Goal: Task Accomplishment & Management: Manage account settings

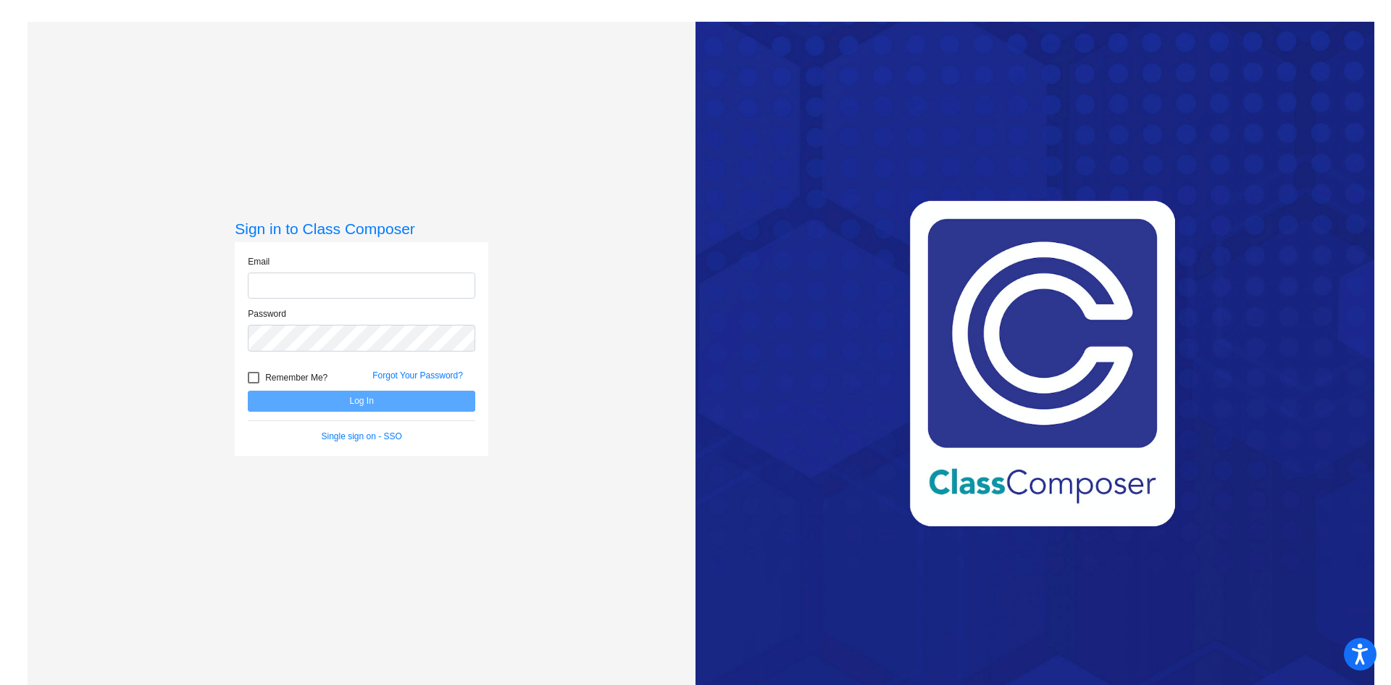
type input "[EMAIL_ADDRESS][DOMAIN_NAME]"
click at [373, 407] on button "Log In" at bounding box center [362, 401] width 228 height 21
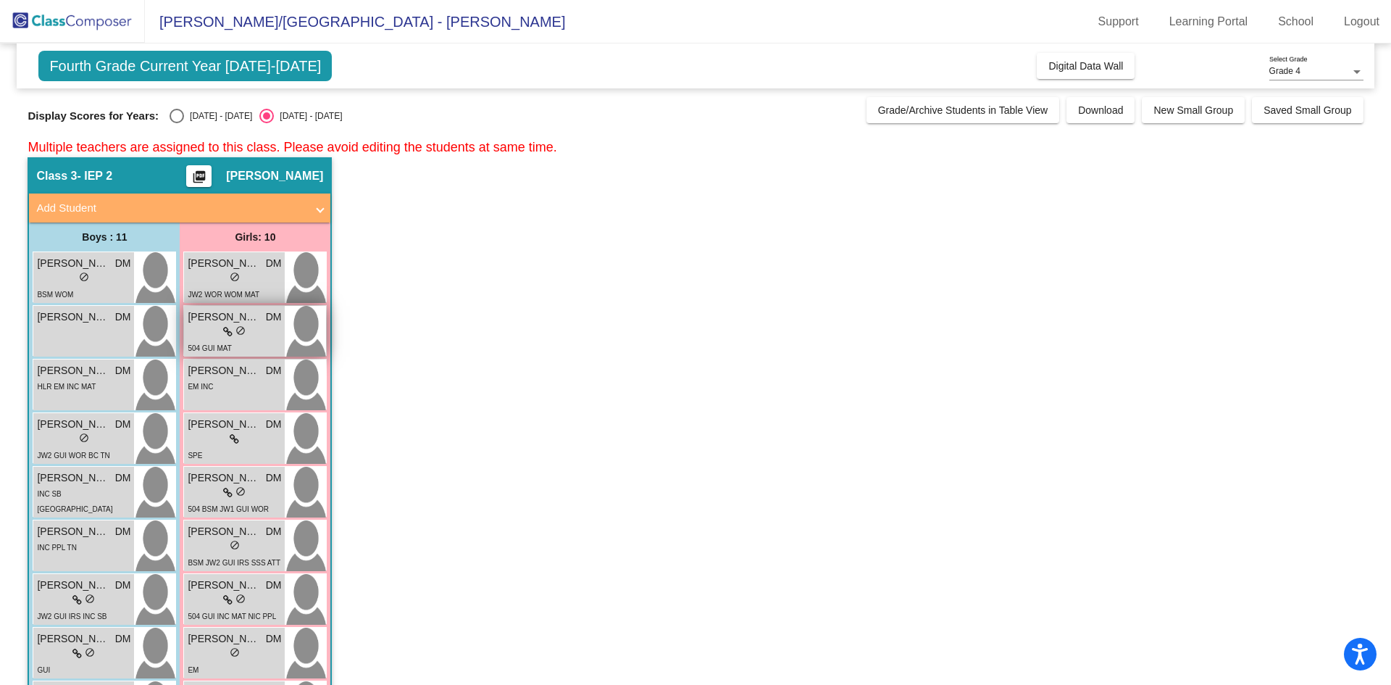
click at [231, 328] on icon at bounding box center [227, 332] width 9 height 10
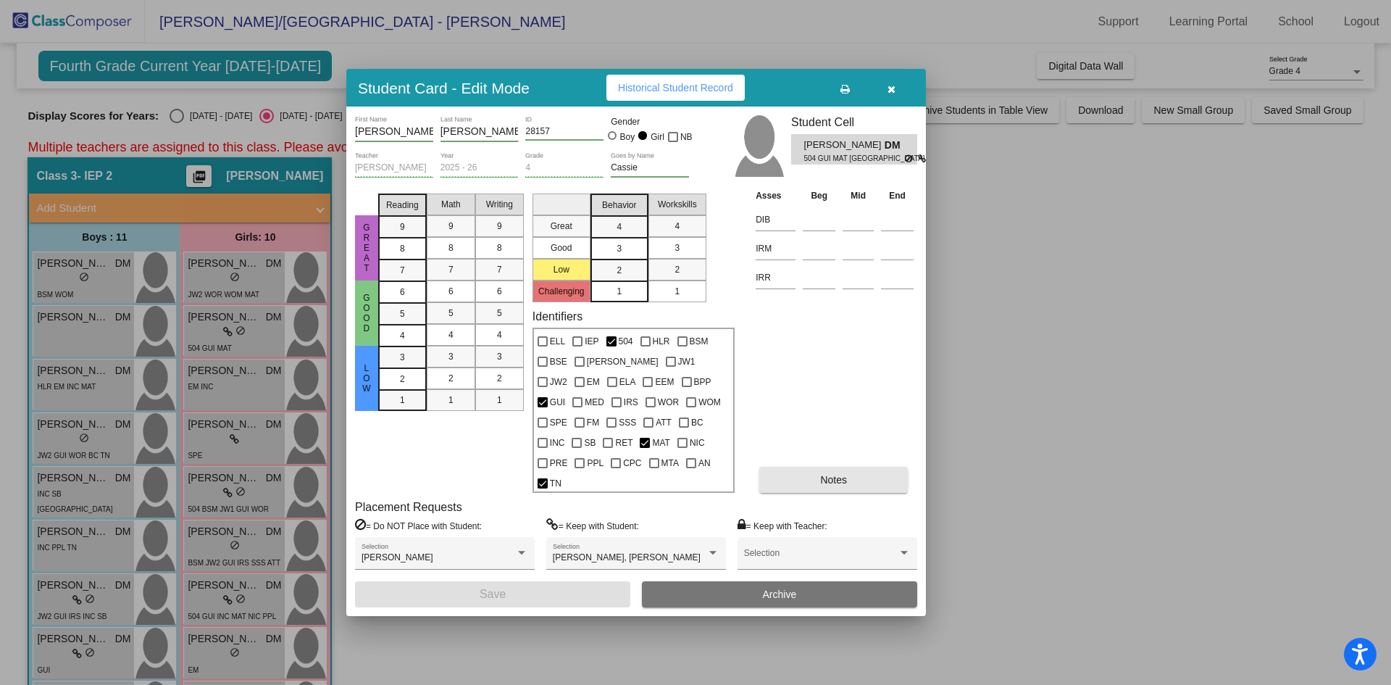
click at [862, 471] on button "Notes" at bounding box center [833, 480] width 149 height 26
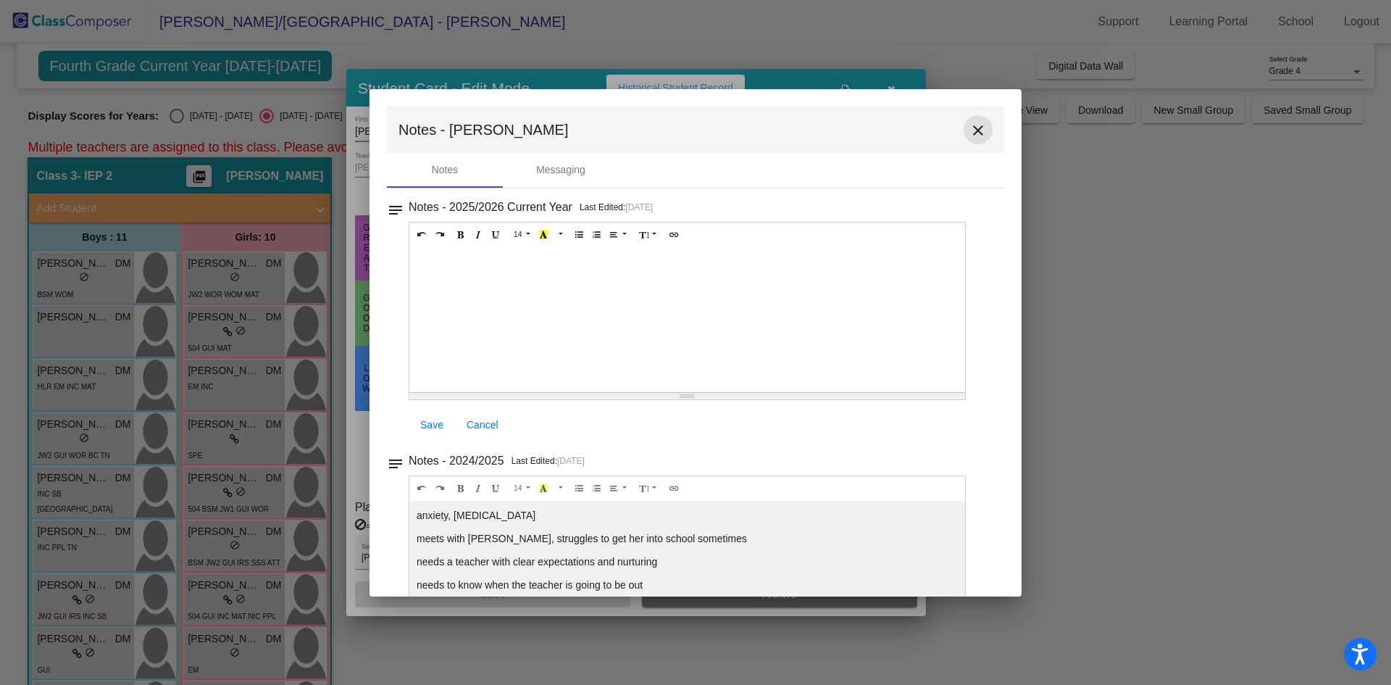
click at [970, 133] on mat-icon "close" at bounding box center [978, 130] width 17 height 17
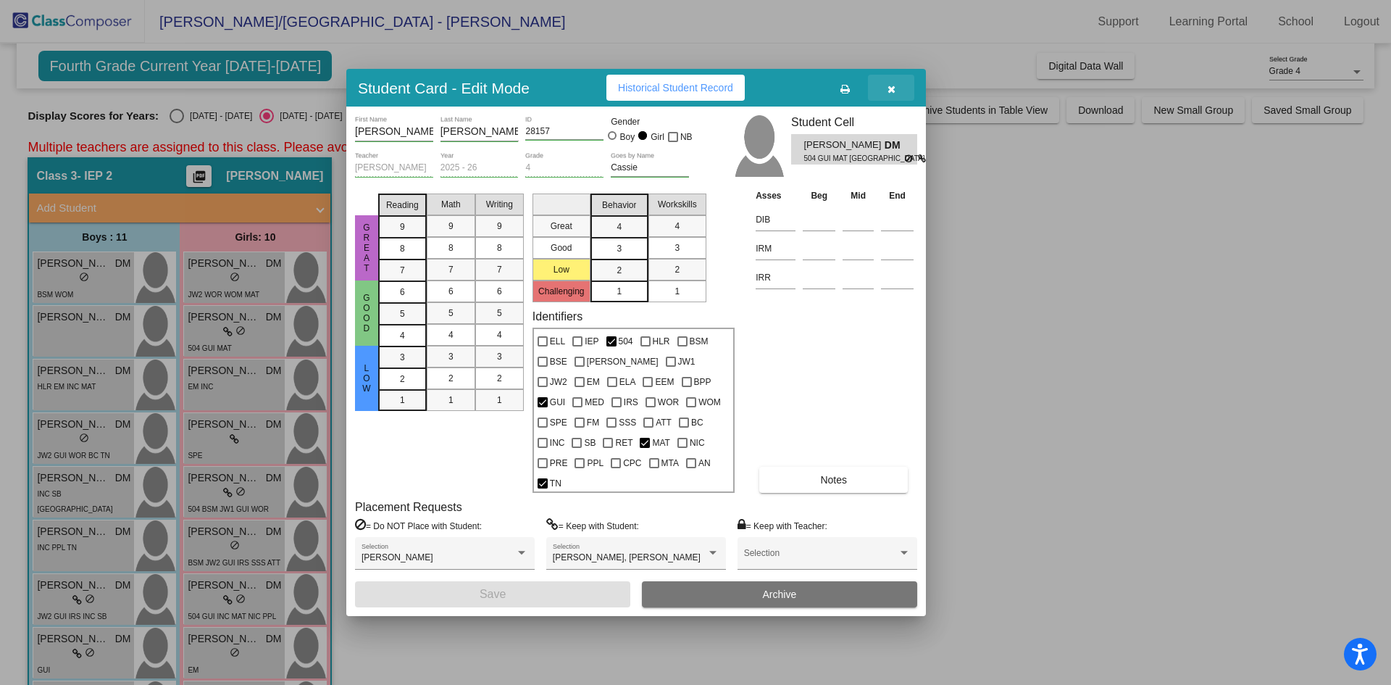
click at [885, 96] on button "button" at bounding box center [891, 88] width 46 height 26
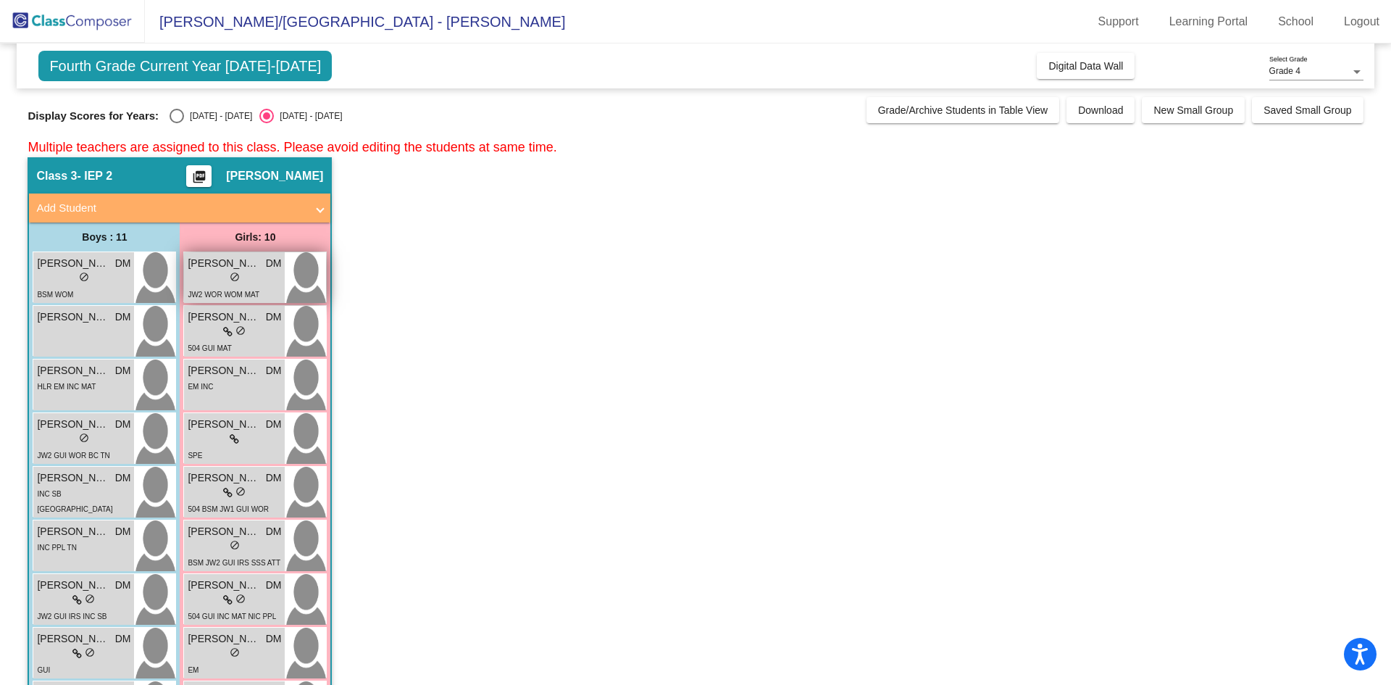
click at [246, 279] on div "lock do_not_disturb_alt" at bounding box center [234, 278] width 93 height 15
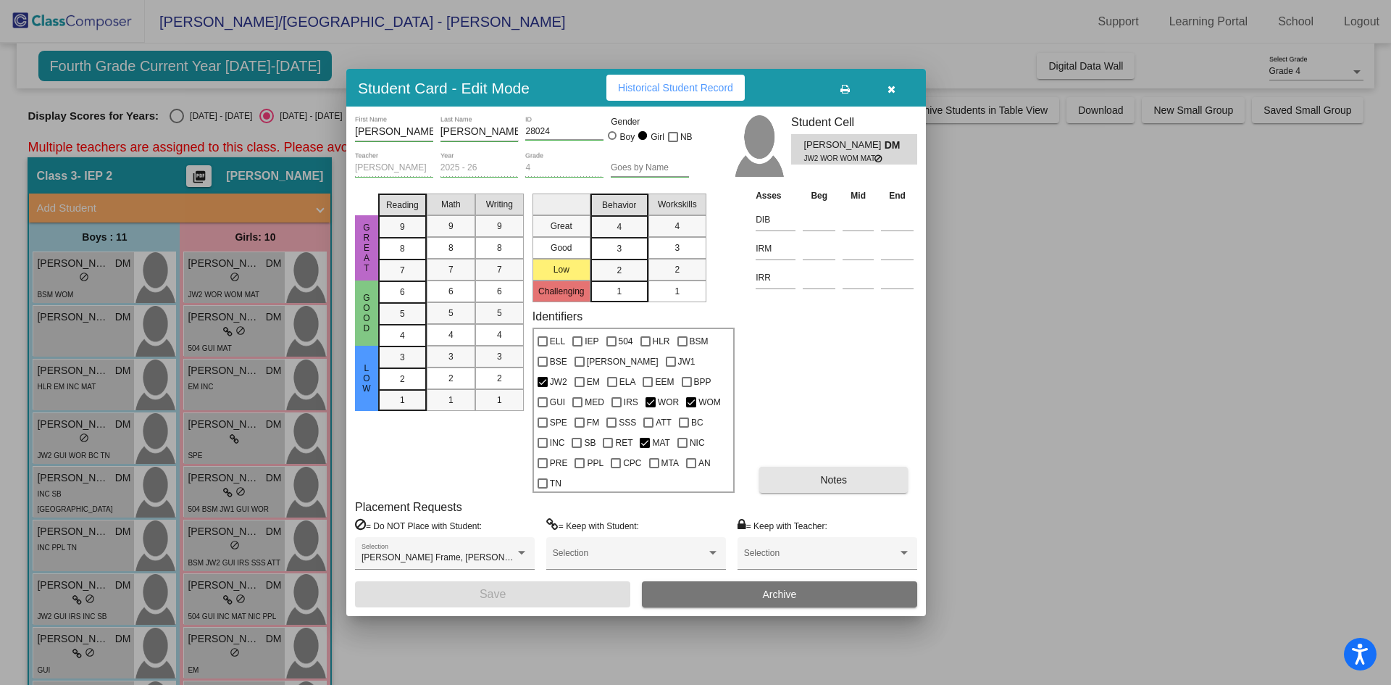
click at [807, 472] on button "Notes" at bounding box center [833, 480] width 149 height 26
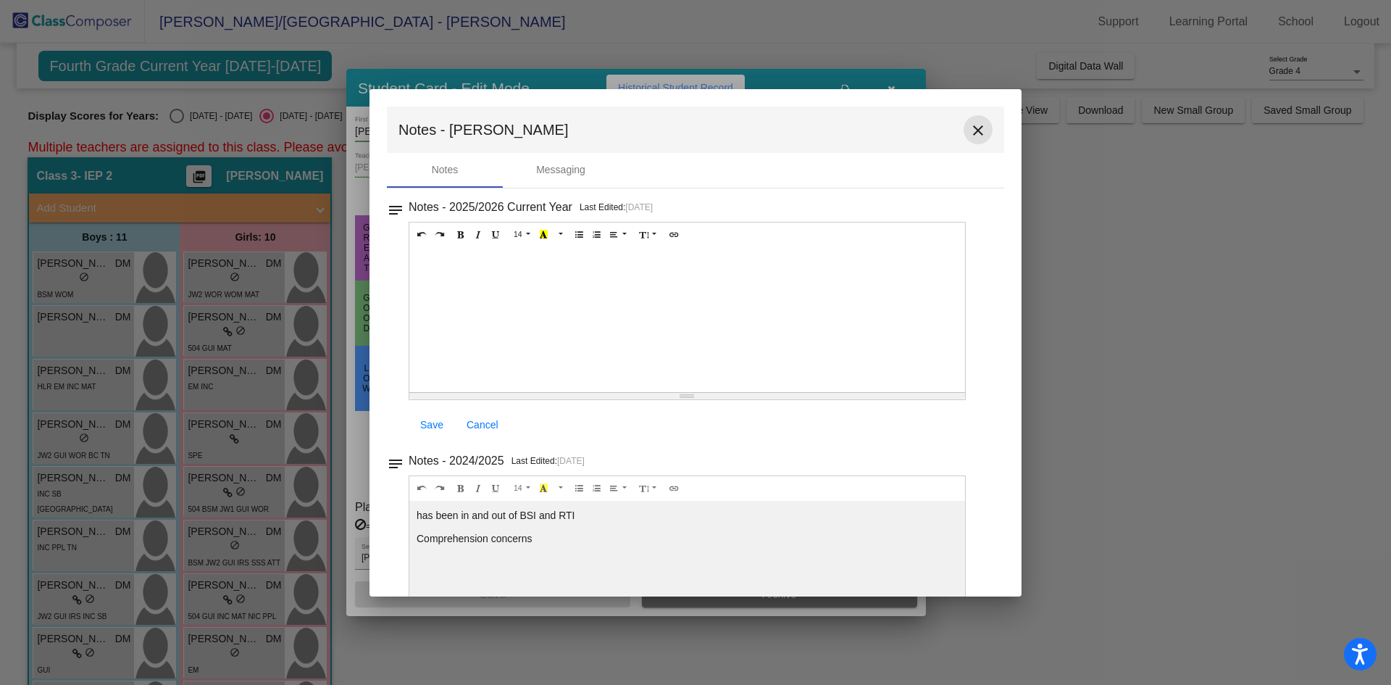
click at [970, 133] on mat-icon "close" at bounding box center [978, 130] width 17 height 17
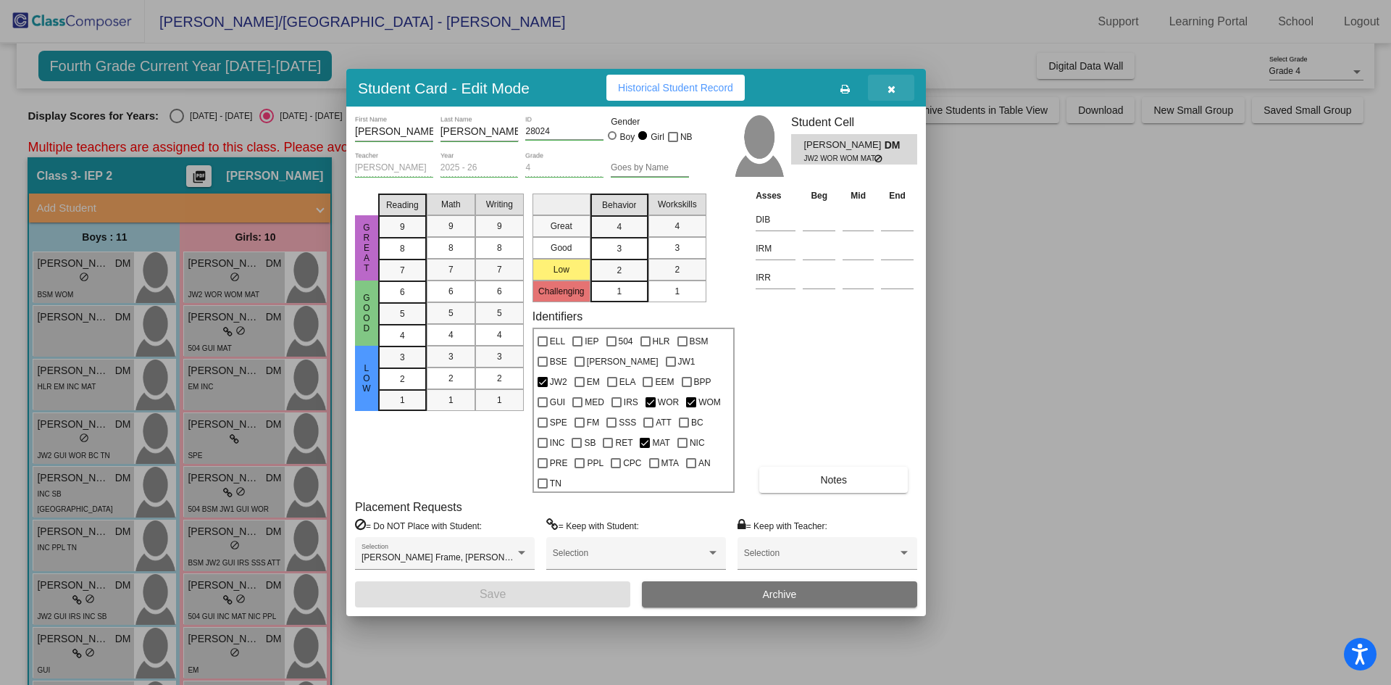
click at [897, 99] on button "button" at bounding box center [891, 88] width 46 height 26
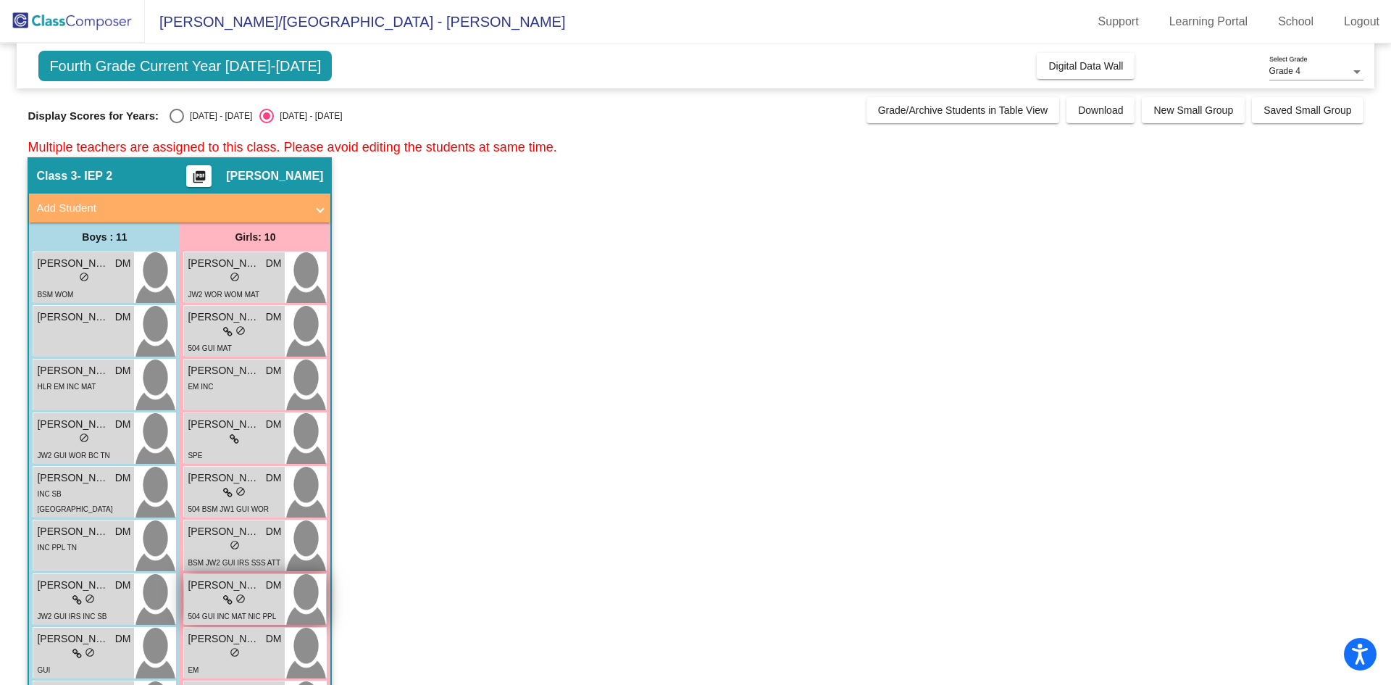
click at [255, 604] on div "lock do_not_disturb_alt" at bounding box center [234, 600] width 93 height 15
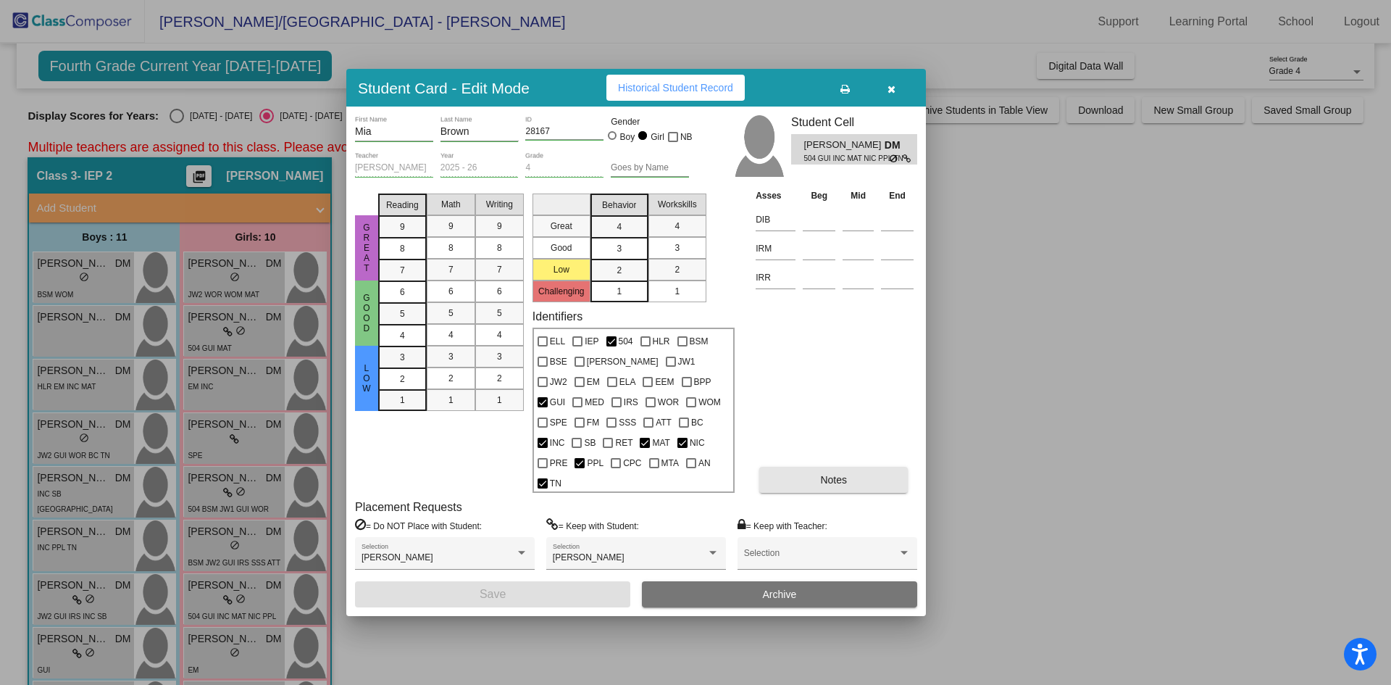
click at [858, 470] on button "Notes" at bounding box center [833, 480] width 149 height 26
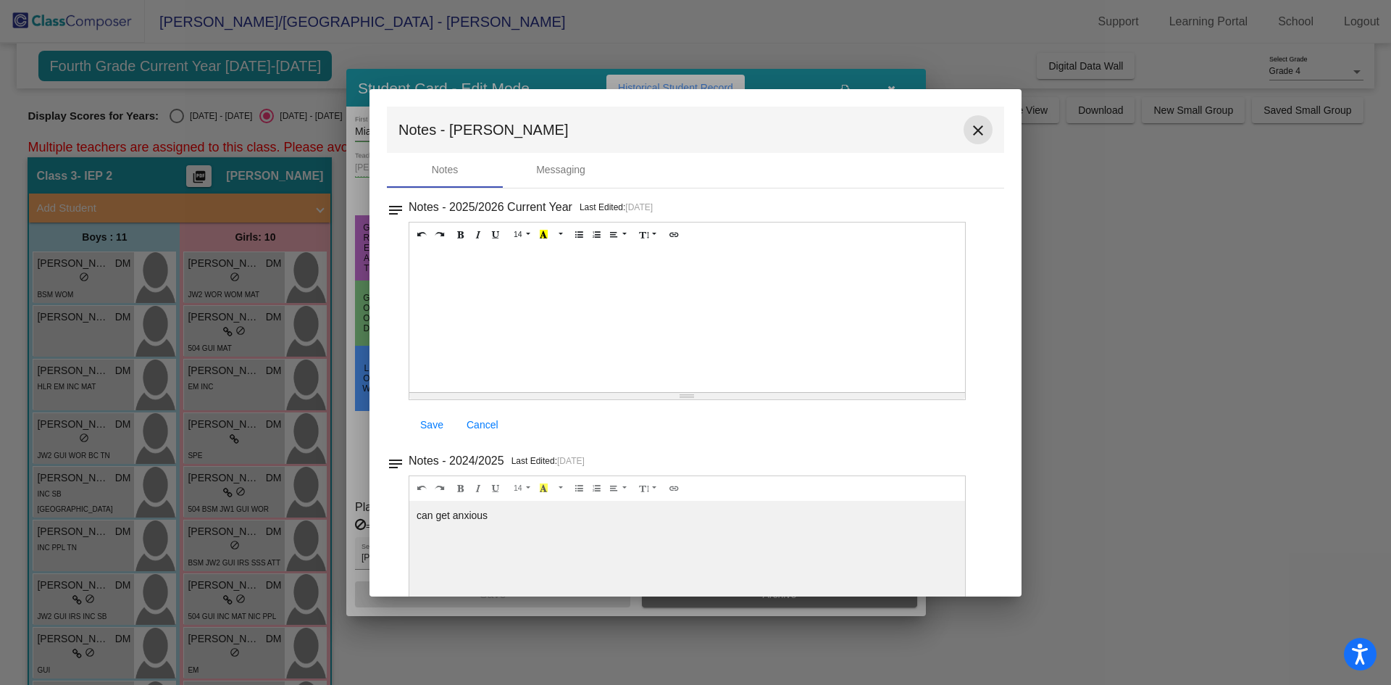
click at [972, 133] on mat-icon "close" at bounding box center [978, 130] width 17 height 17
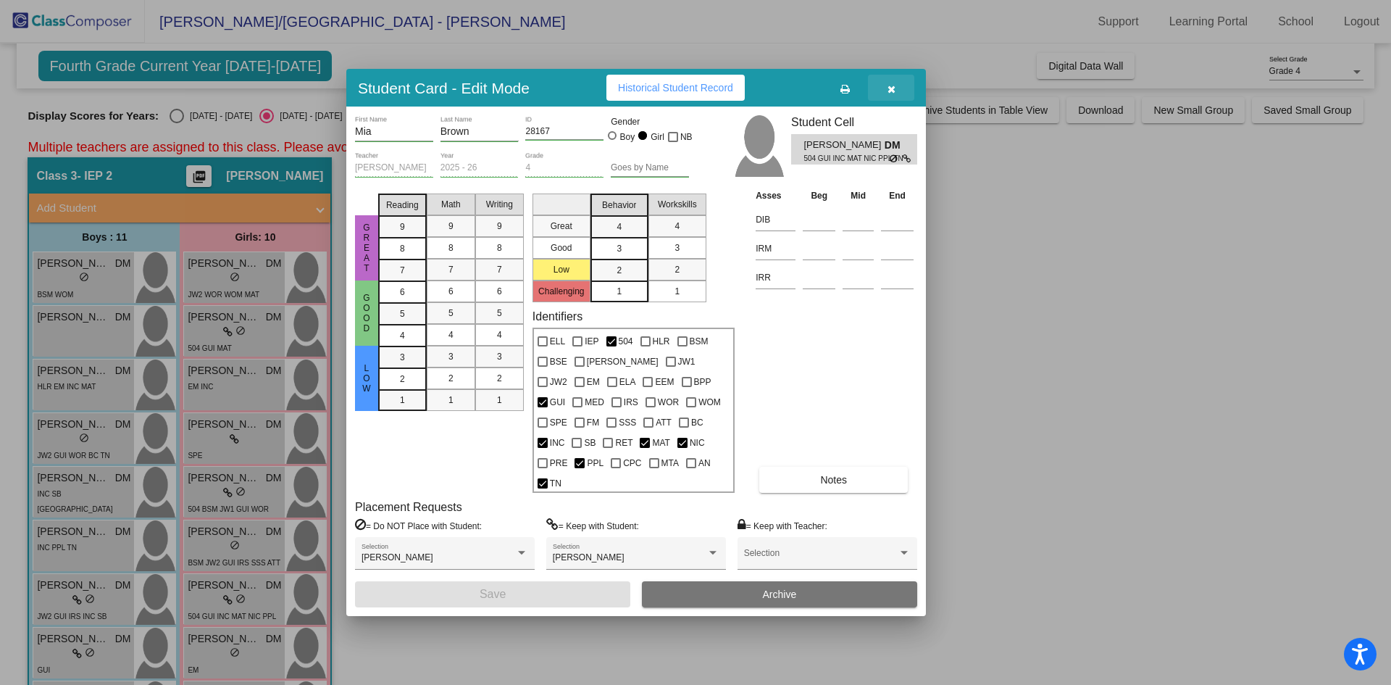
click at [896, 95] on button "button" at bounding box center [891, 88] width 46 height 26
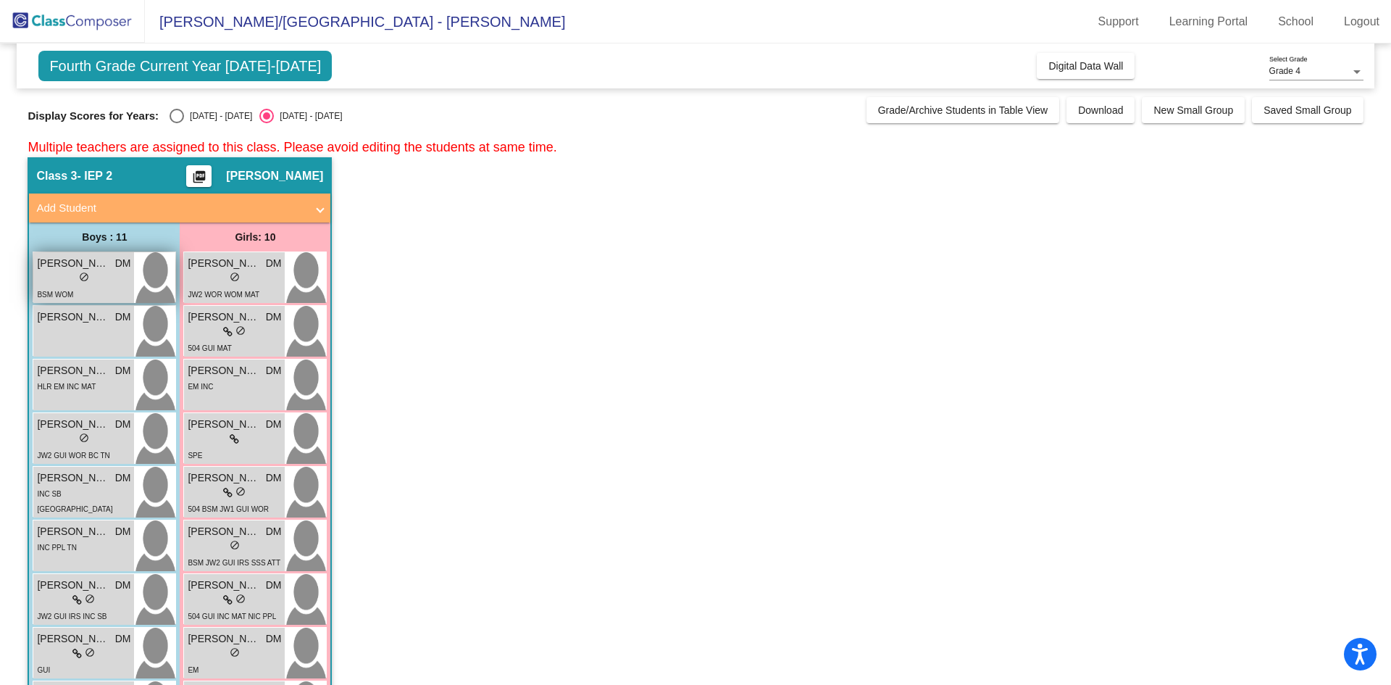
click at [72, 274] on div "lock do_not_disturb_alt" at bounding box center [83, 278] width 93 height 15
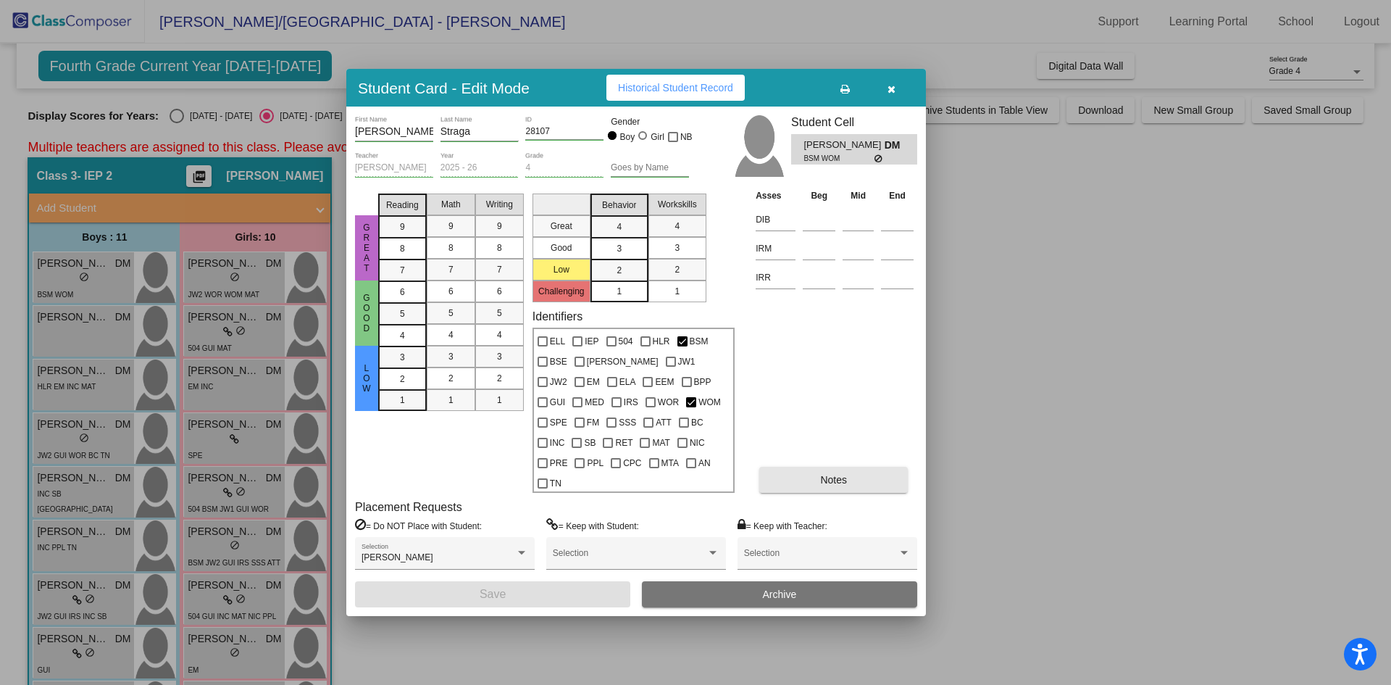
click at [819, 467] on button "Notes" at bounding box center [833, 480] width 149 height 26
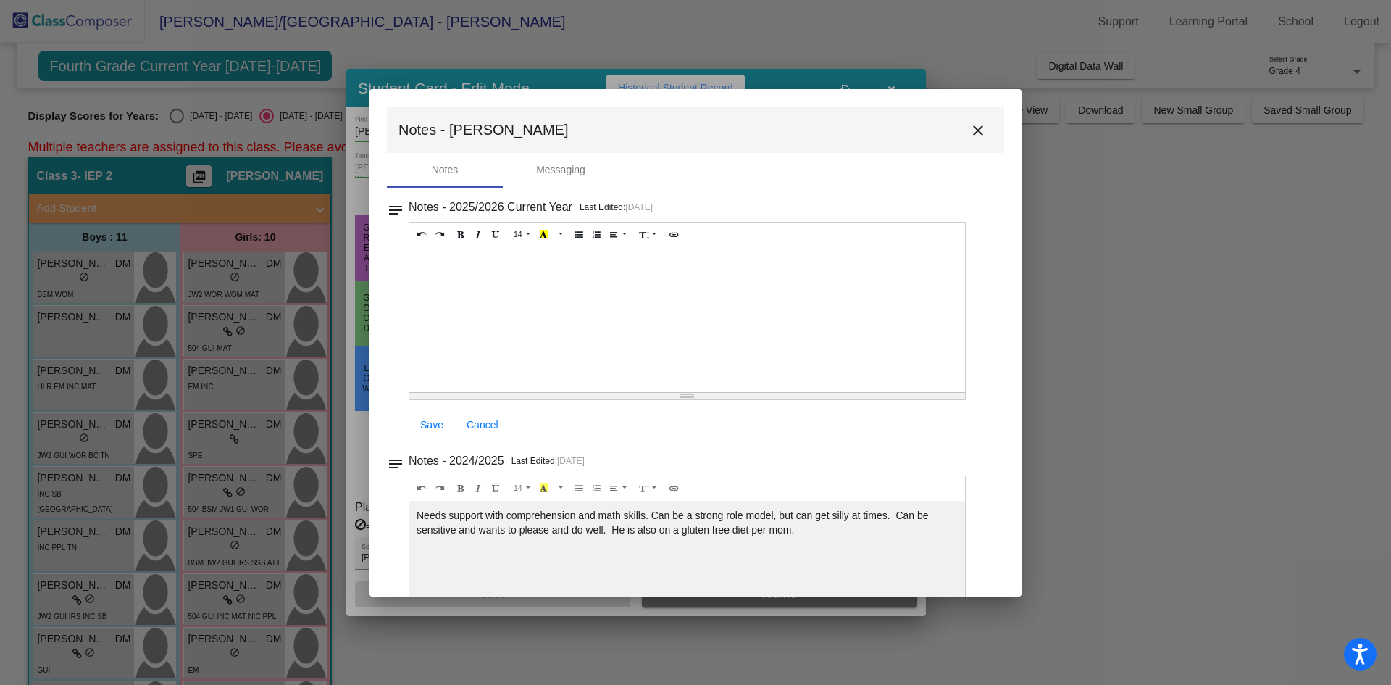
click at [970, 125] on mat-icon "close" at bounding box center [978, 130] width 17 height 17
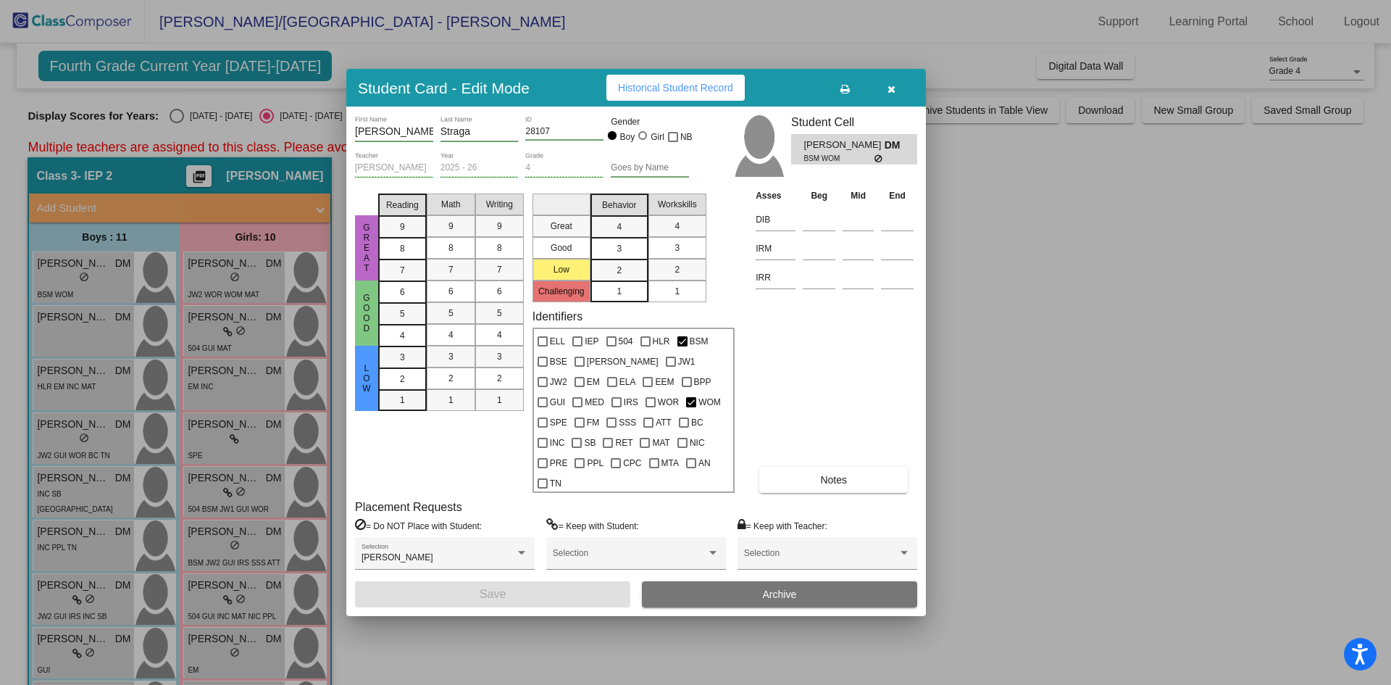
click at [896, 94] on button "button" at bounding box center [891, 88] width 46 height 26
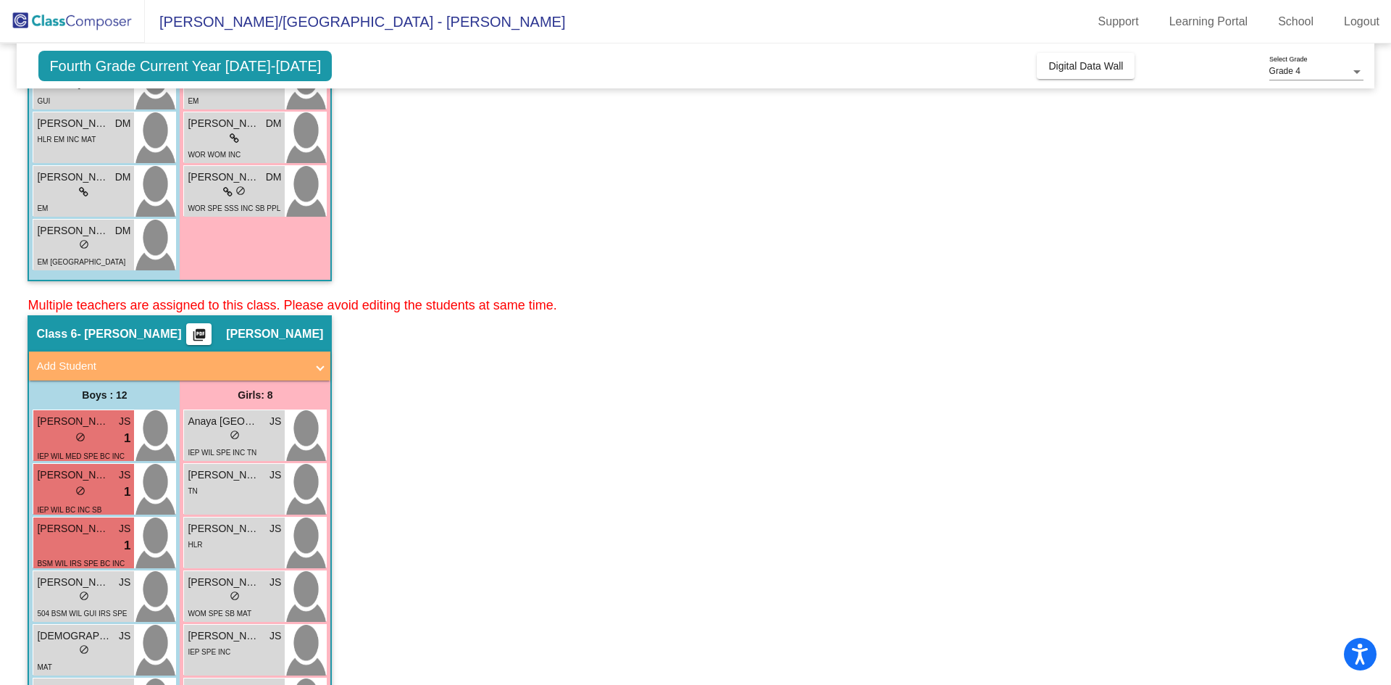
scroll to position [725, 0]
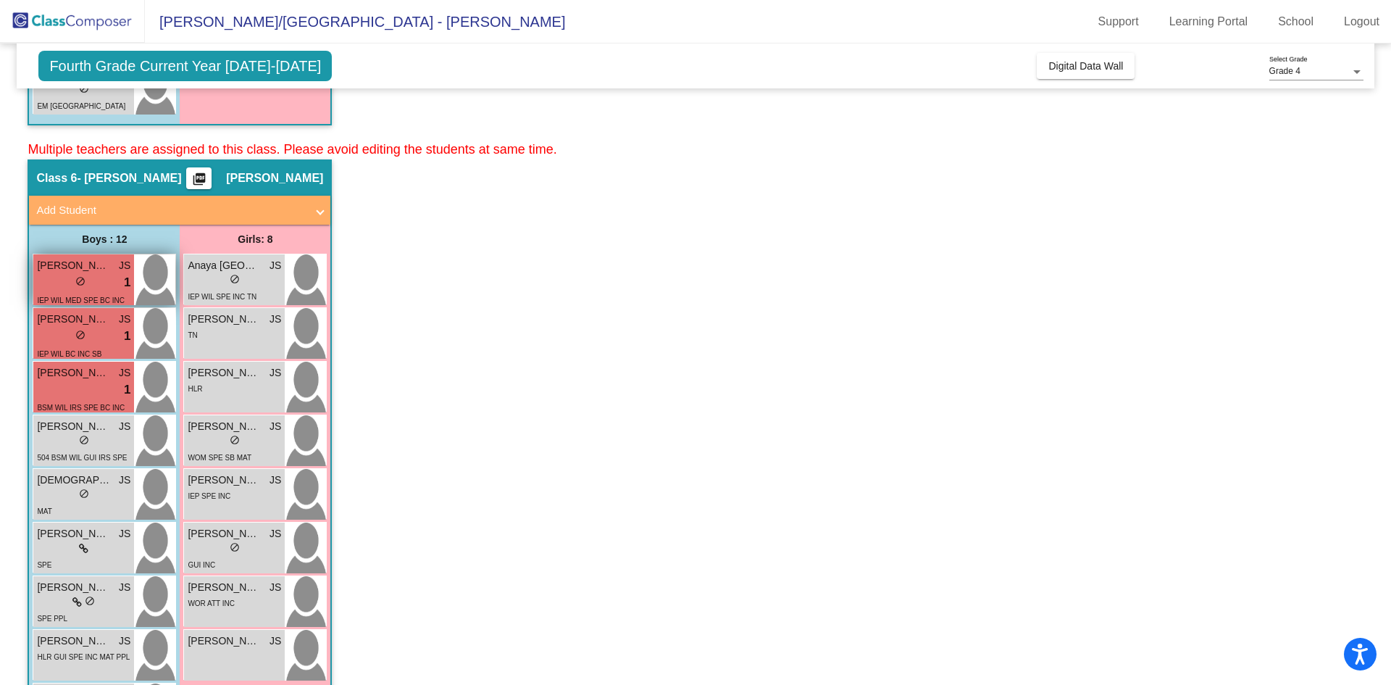
click at [91, 270] on span "[PERSON_NAME]" at bounding box center [73, 265] width 72 height 15
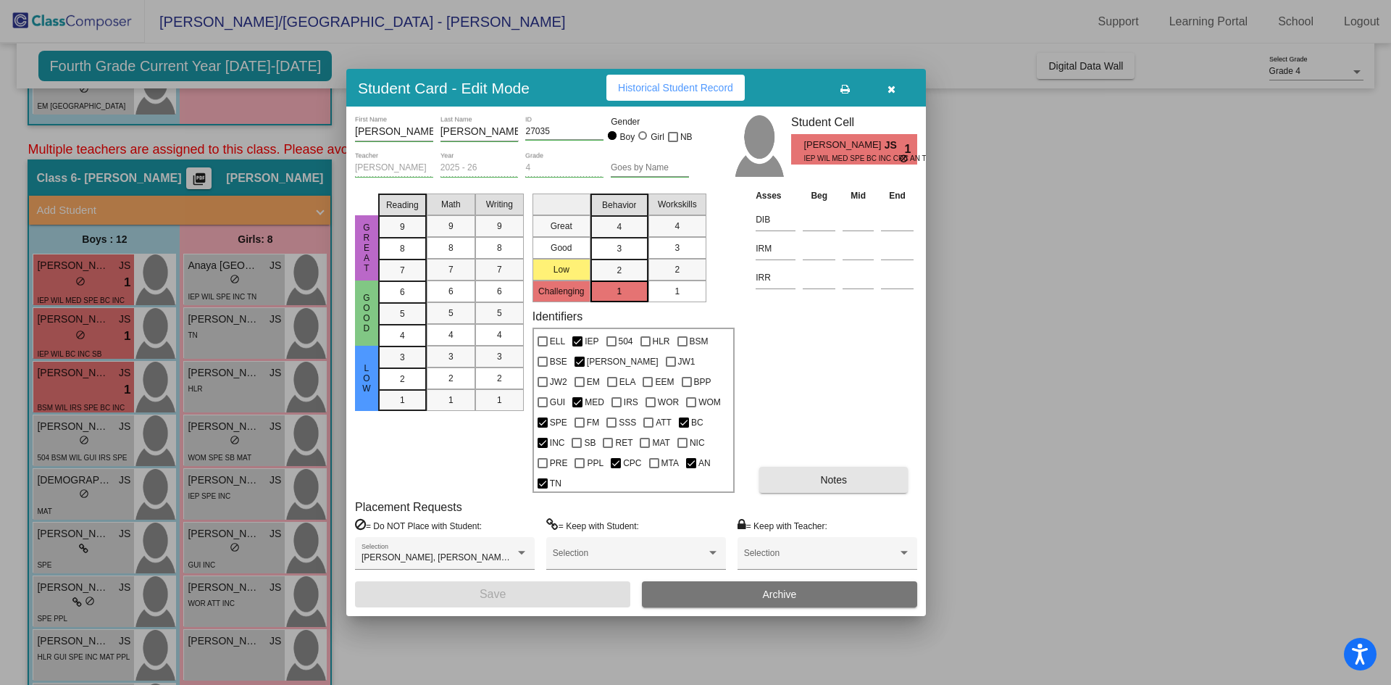
click at [824, 474] on span "Notes" at bounding box center [833, 480] width 27 height 12
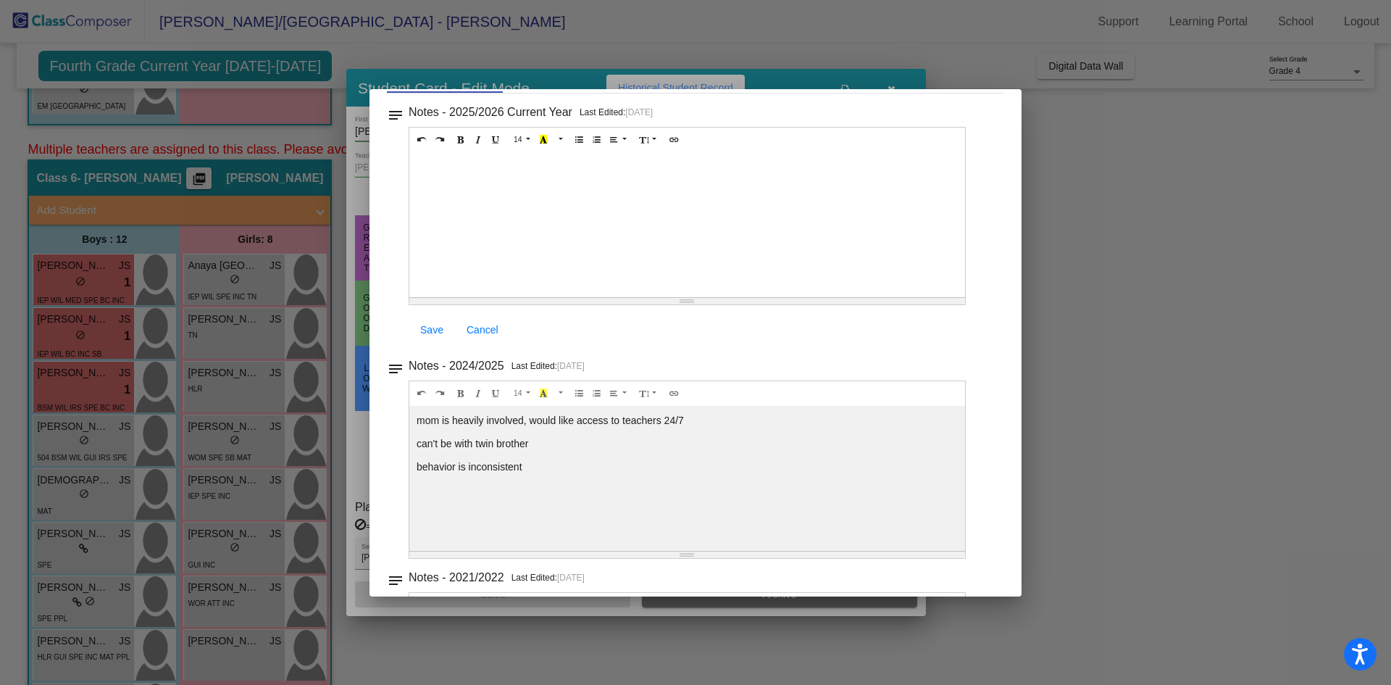
scroll to position [0, 0]
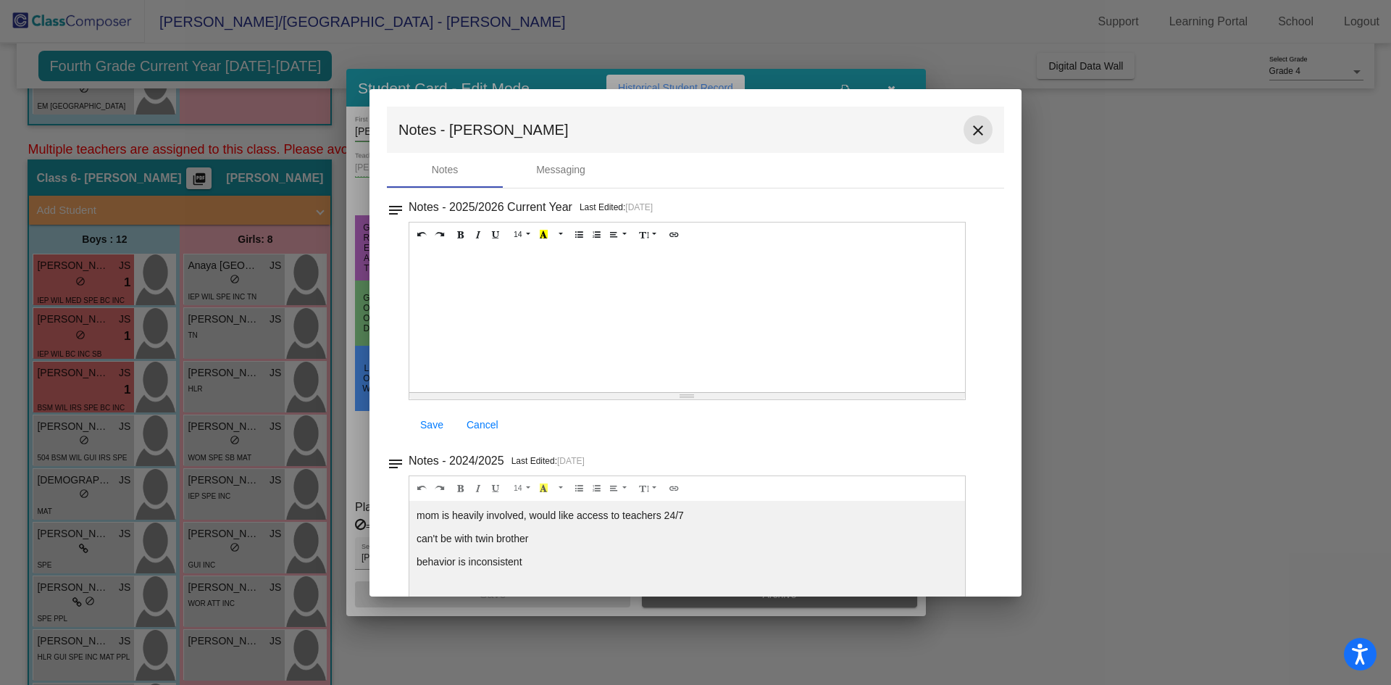
click at [970, 126] on mat-icon "close" at bounding box center [978, 130] width 17 height 17
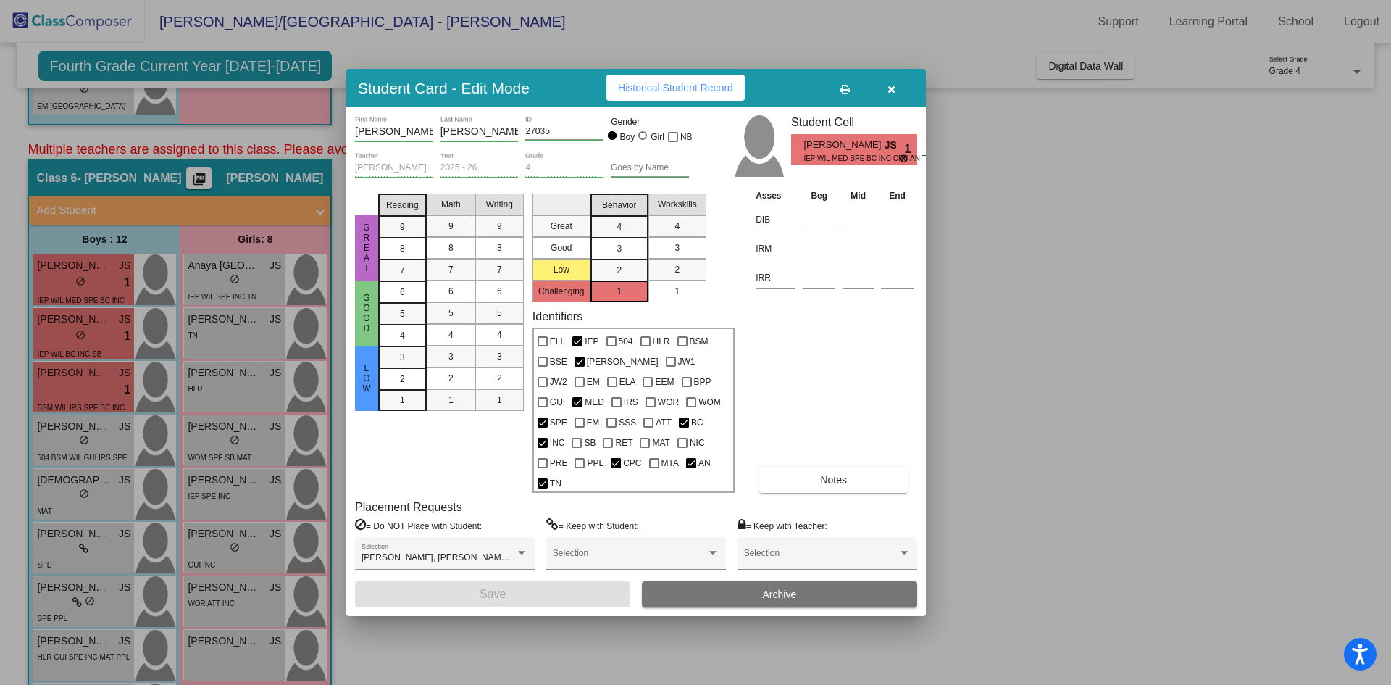
click at [890, 94] on icon "button" at bounding box center [892, 89] width 8 height 10
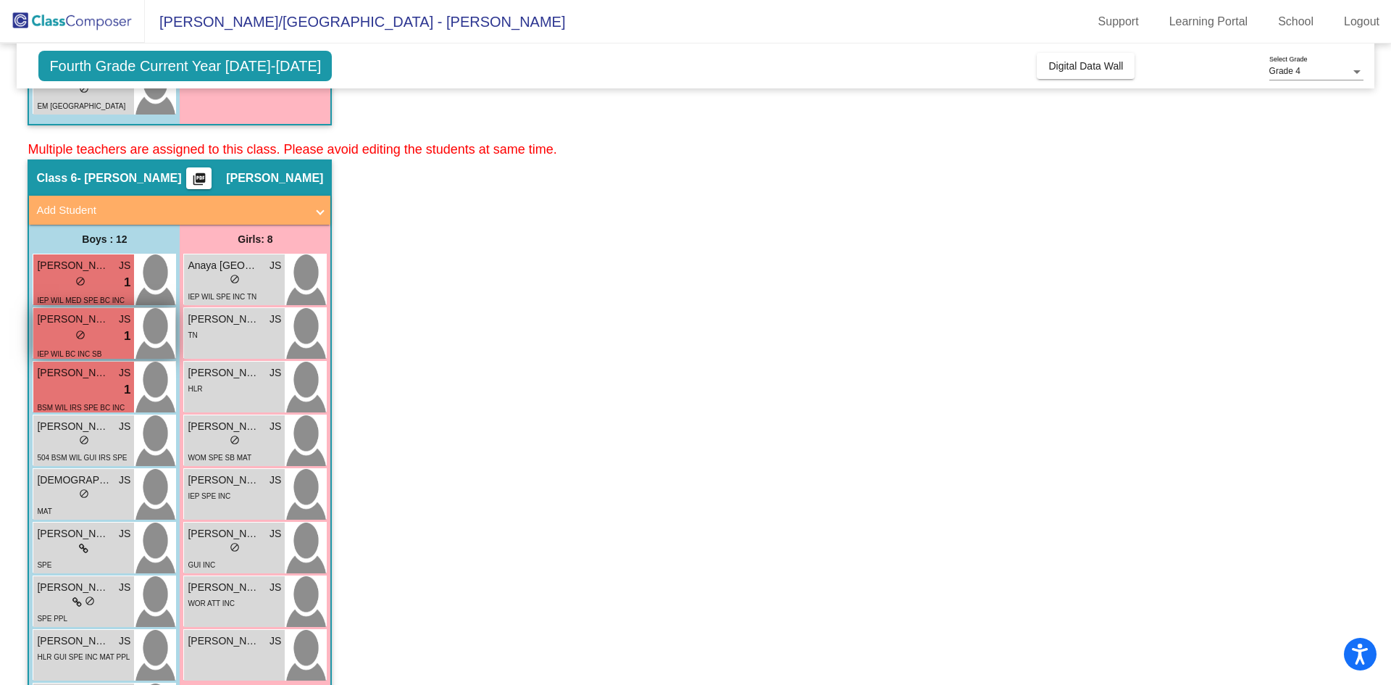
click at [122, 322] on span "JS" at bounding box center [125, 319] width 12 height 15
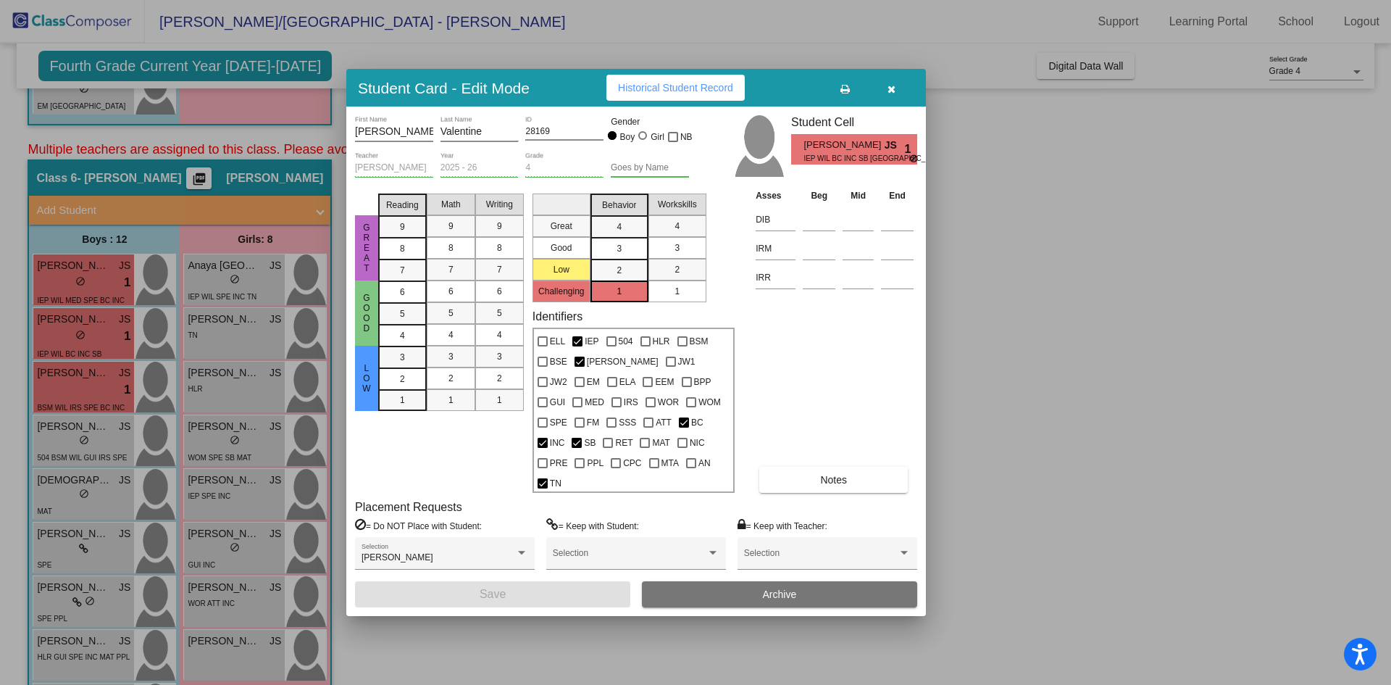
click at [838, 467] on button "Notes" at bounding box center [833, 480] width 149 height 26
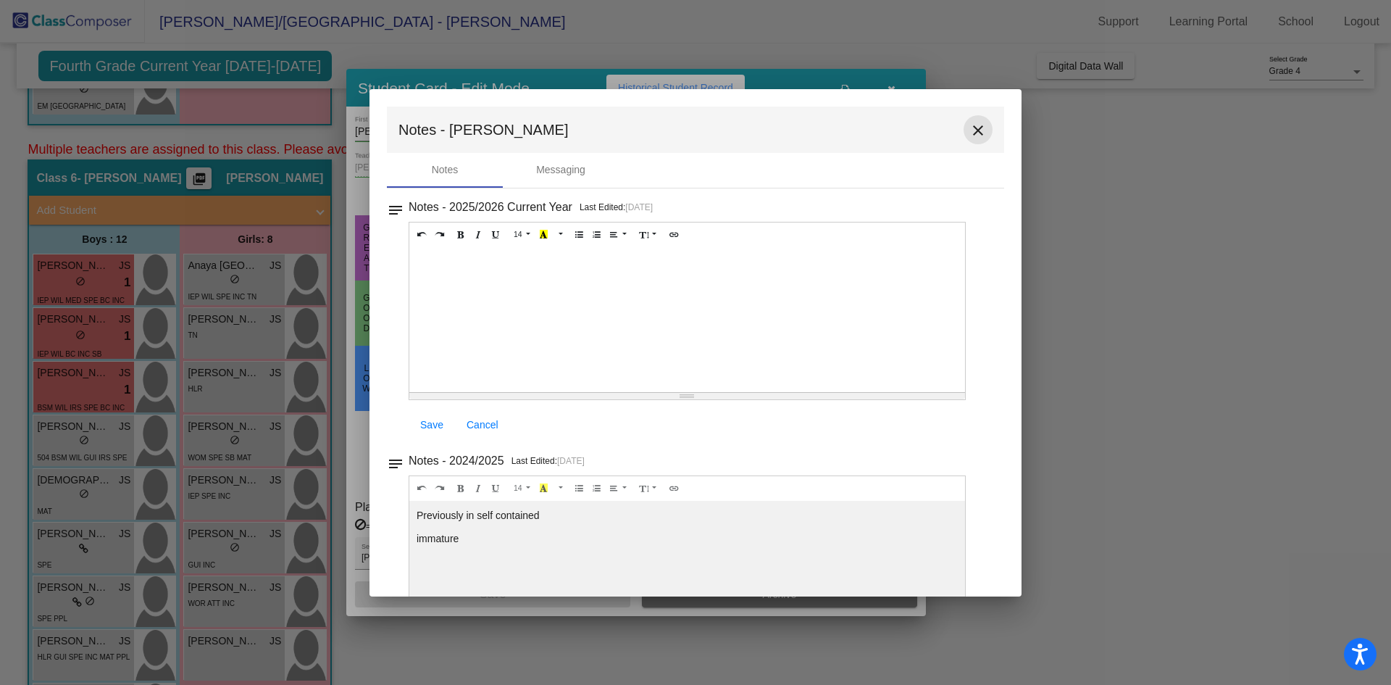
click at [970, 134] on mat-icon "close" at bounding box center [978, 130] width 17 height 17
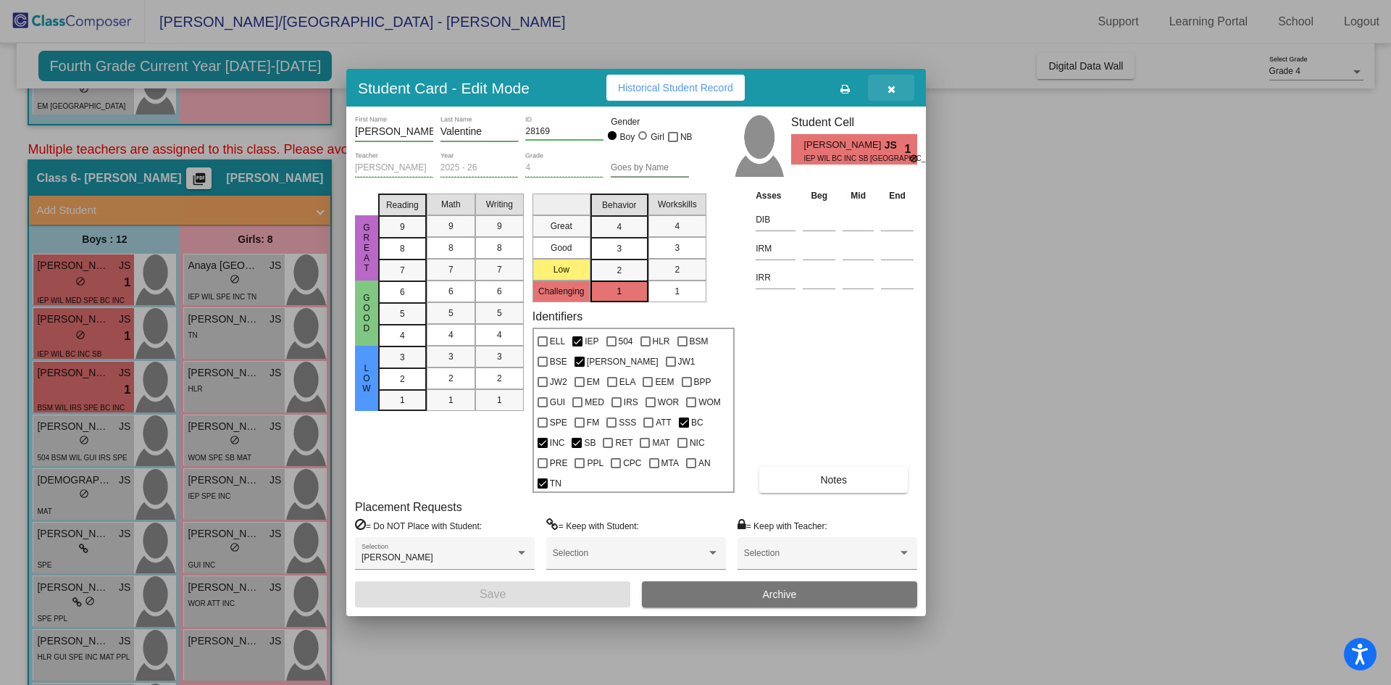
click at [892, 94] on icon "button" at bounding box center [892, 89] width 8 height 10
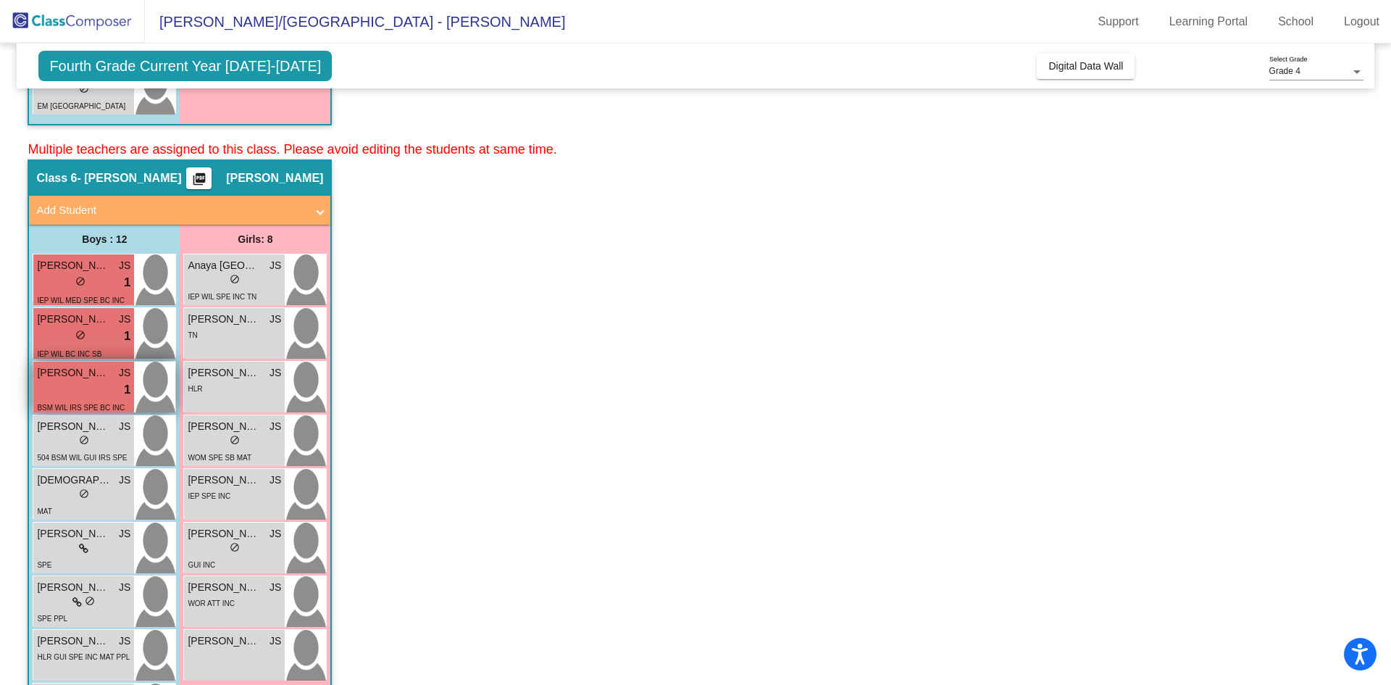
click at [91, 381] on div "lock do_not_disturb_alt 1" at bounding box center [83, 389] width 93 height 19
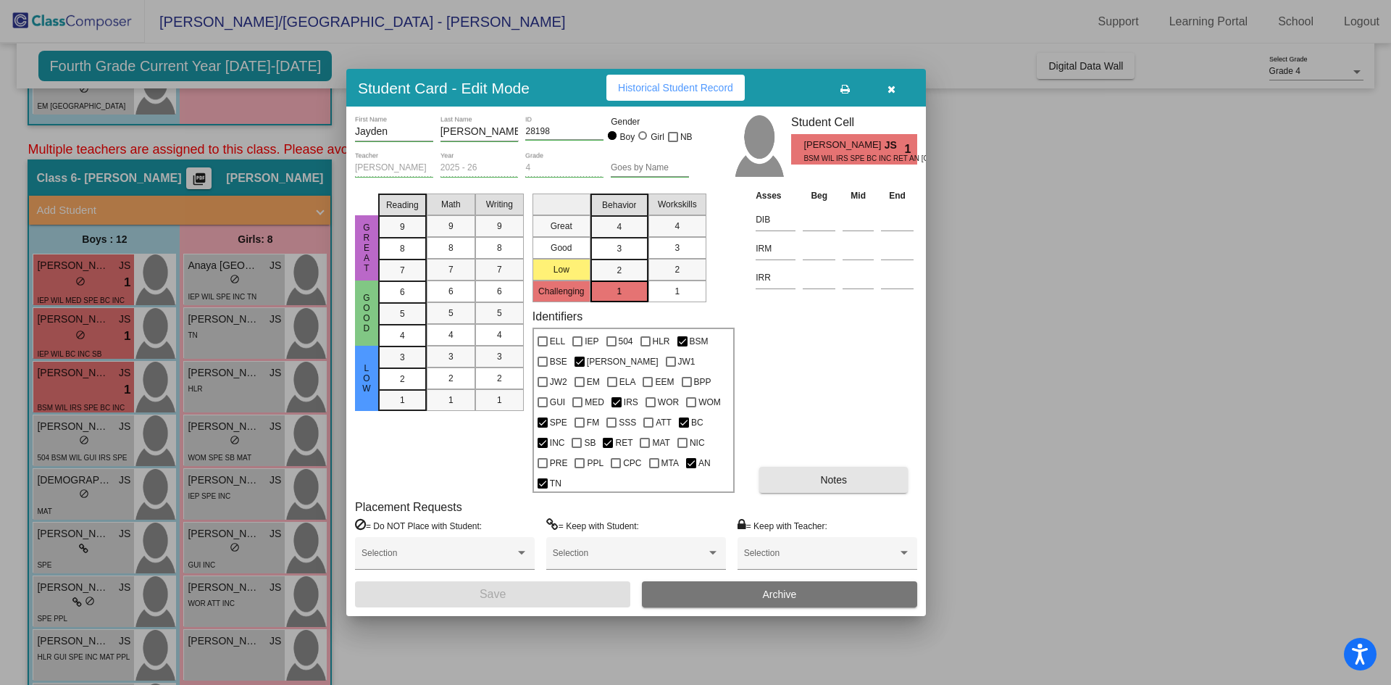
click at [832, 474] on span "Notes" at bounding box center [833, 480] width 27 height 12
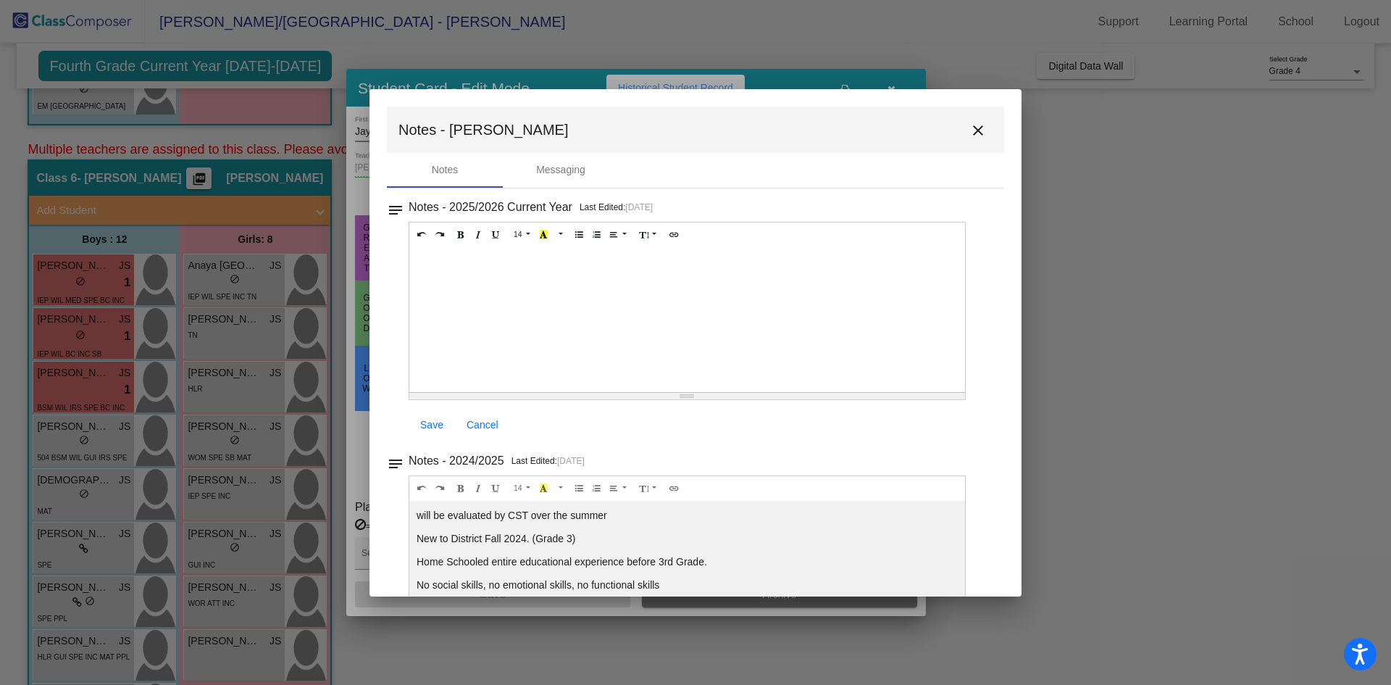
click at [971, 137] on mat-icon "close" at bounding box center [978, 130] width 17 height 17
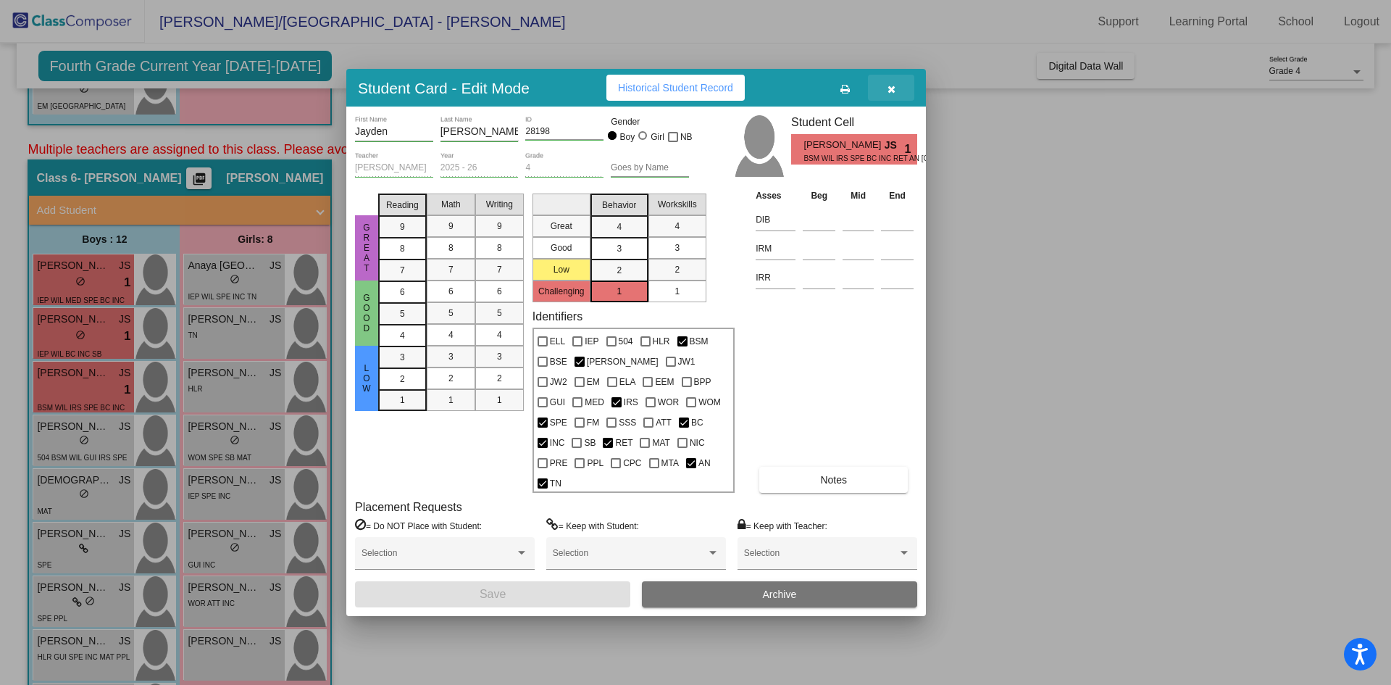
click at [888, 94] on icon "button" at bounding box center [892, 89] width 8 height 10
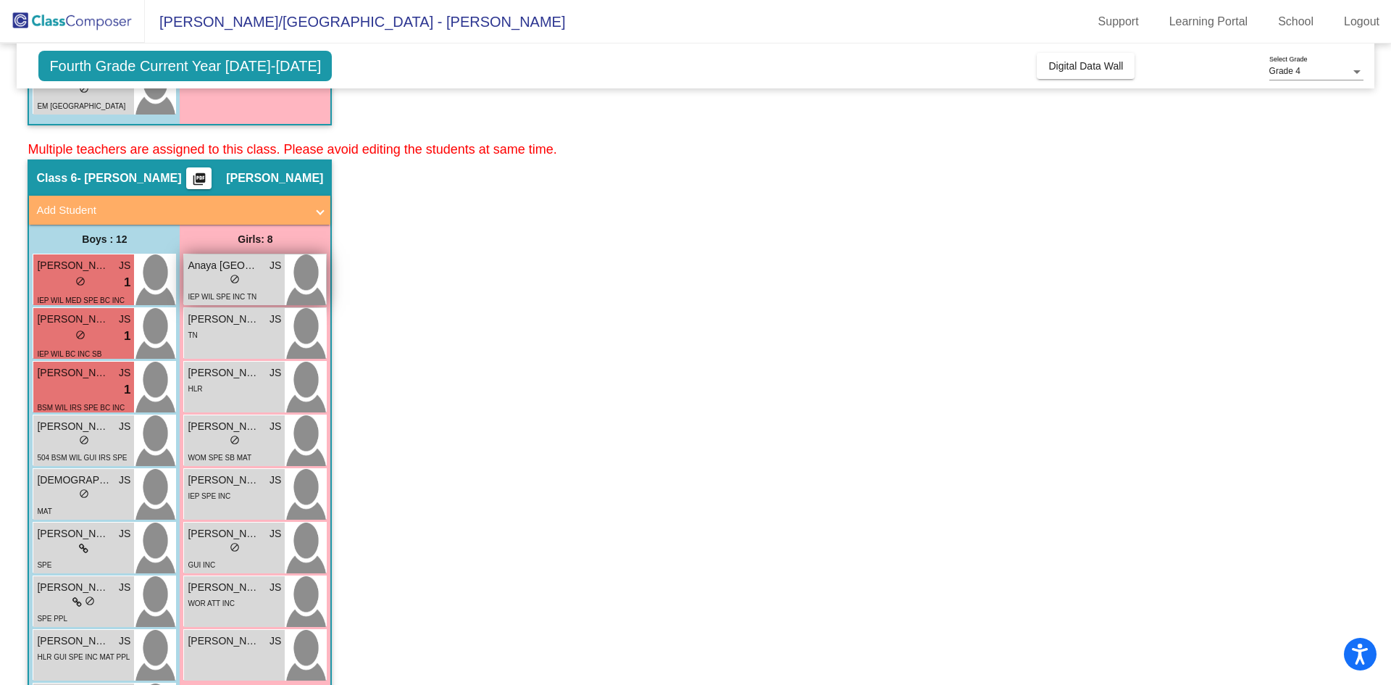
click at [239, 279] on span "do_not_disturb_alt" at bounding box center [235, 279] width 10 height 10
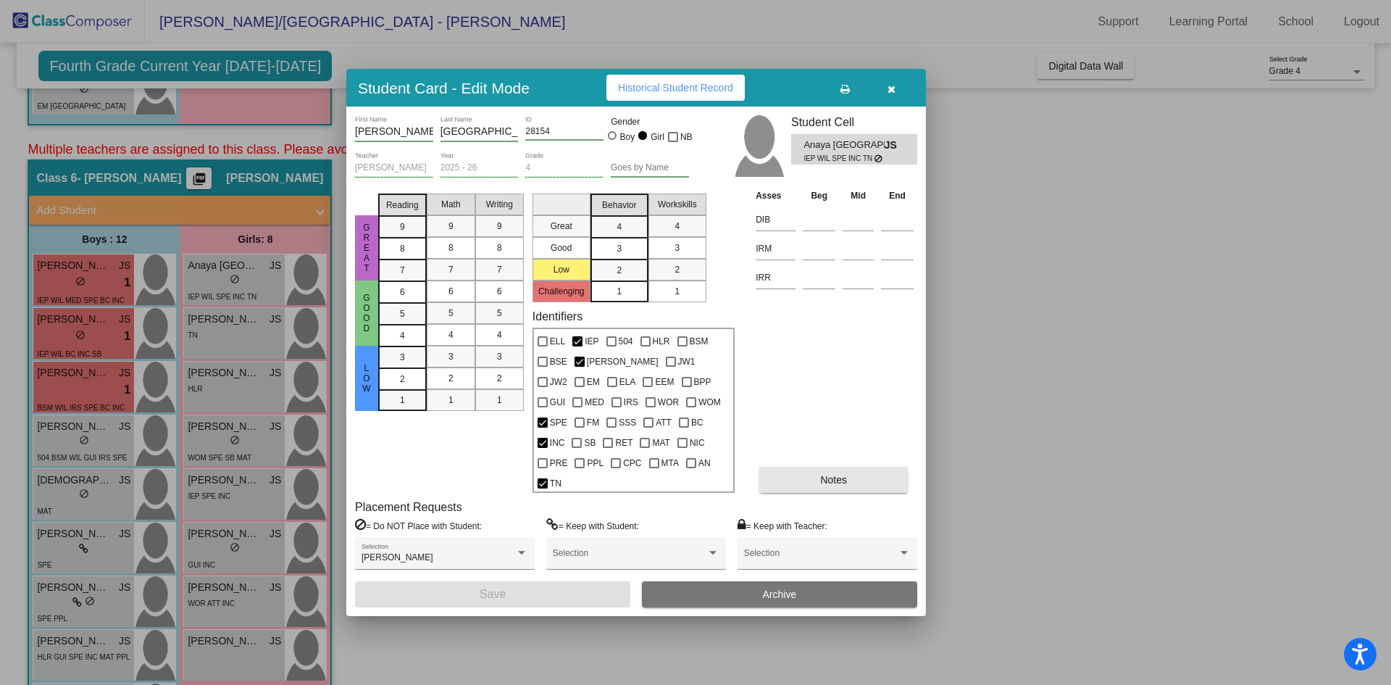
click at [836, 474] on span "Notes" at bounding box center [833, 480] width 27 height 12
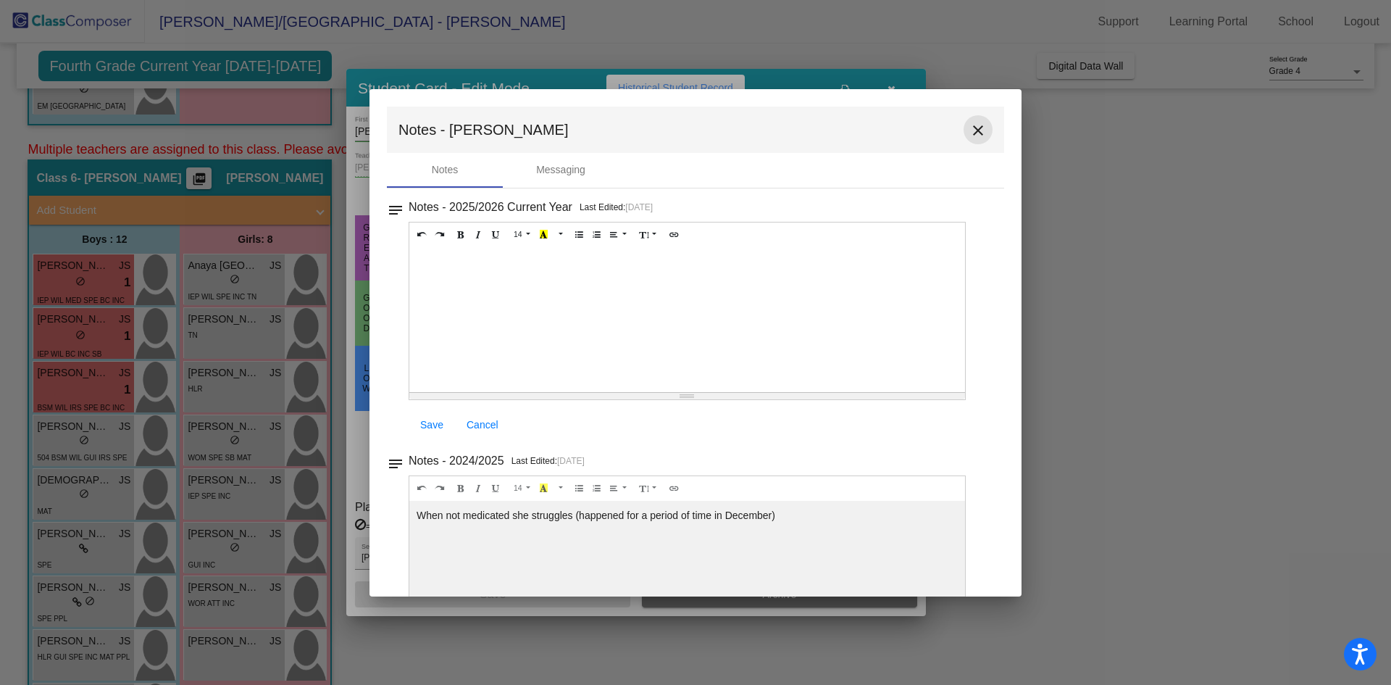
drag, startPoint x: 970, startPoint y: 131, endPoint x: 922, endPoint y: 133, distance: 47.2
click at [970, 131] on mat-icon "close" at bounding box center [978, 130] width 17 height 17
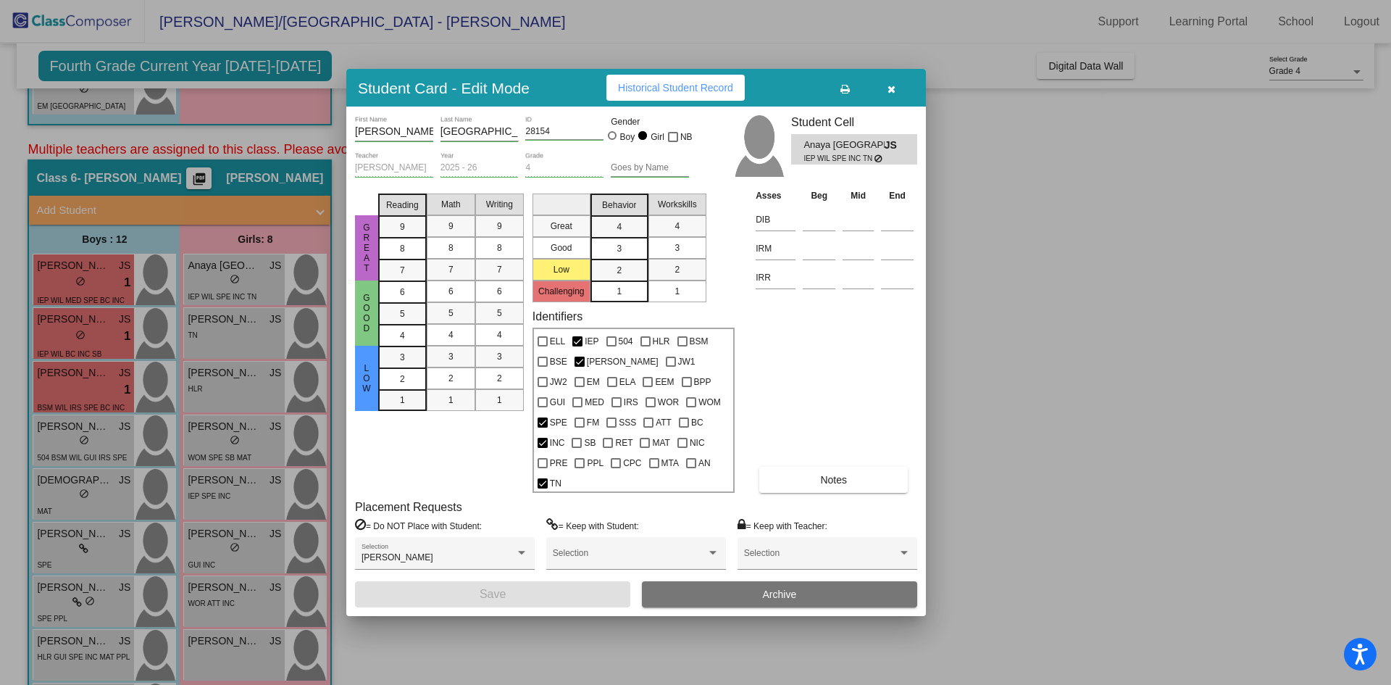
click at [892, 94] on icon "button" at bounding box center [892, 89] width 8 height 10
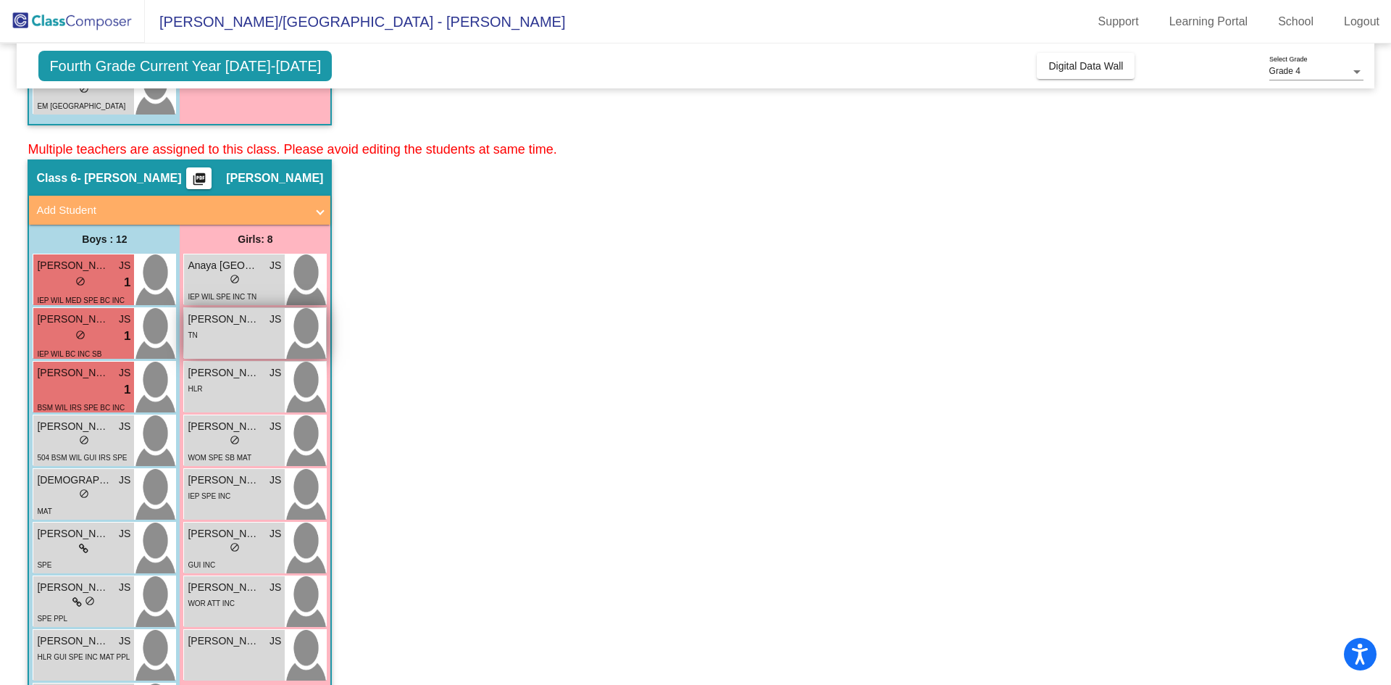
click at [251, 331] on div "TN" at bounding box center [234, 334] width 93 height 15
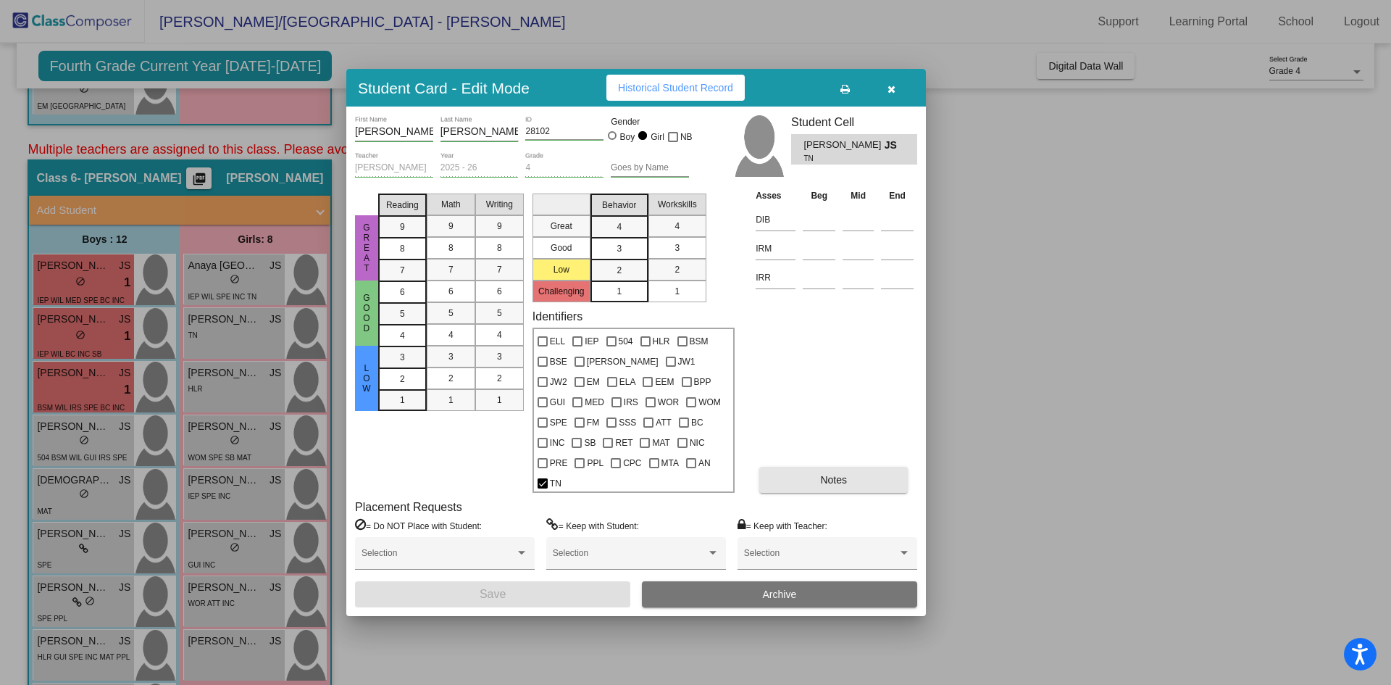
click at [839, 474] on span "Notes" at bounding box center [833, 480] width 27 height 12
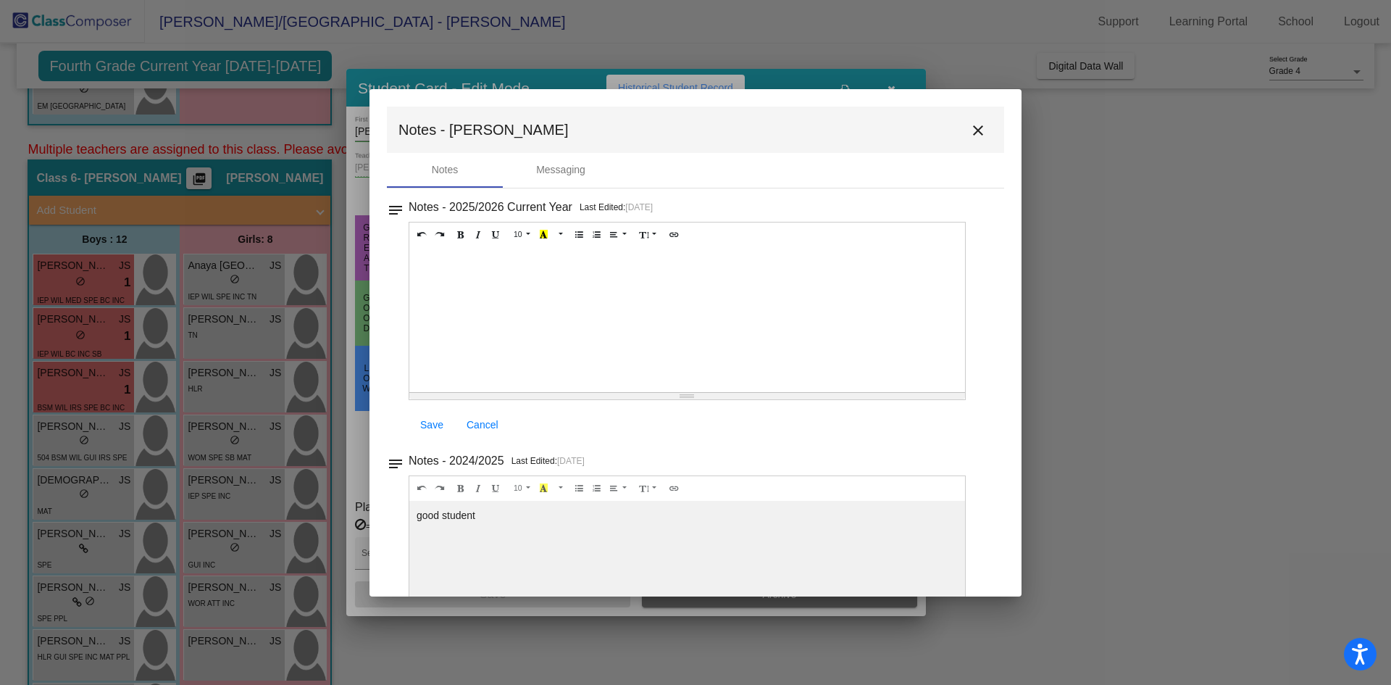
click at [970, 130] on mat-icon "close" at bounding box center [978, 130] width 17 height 17
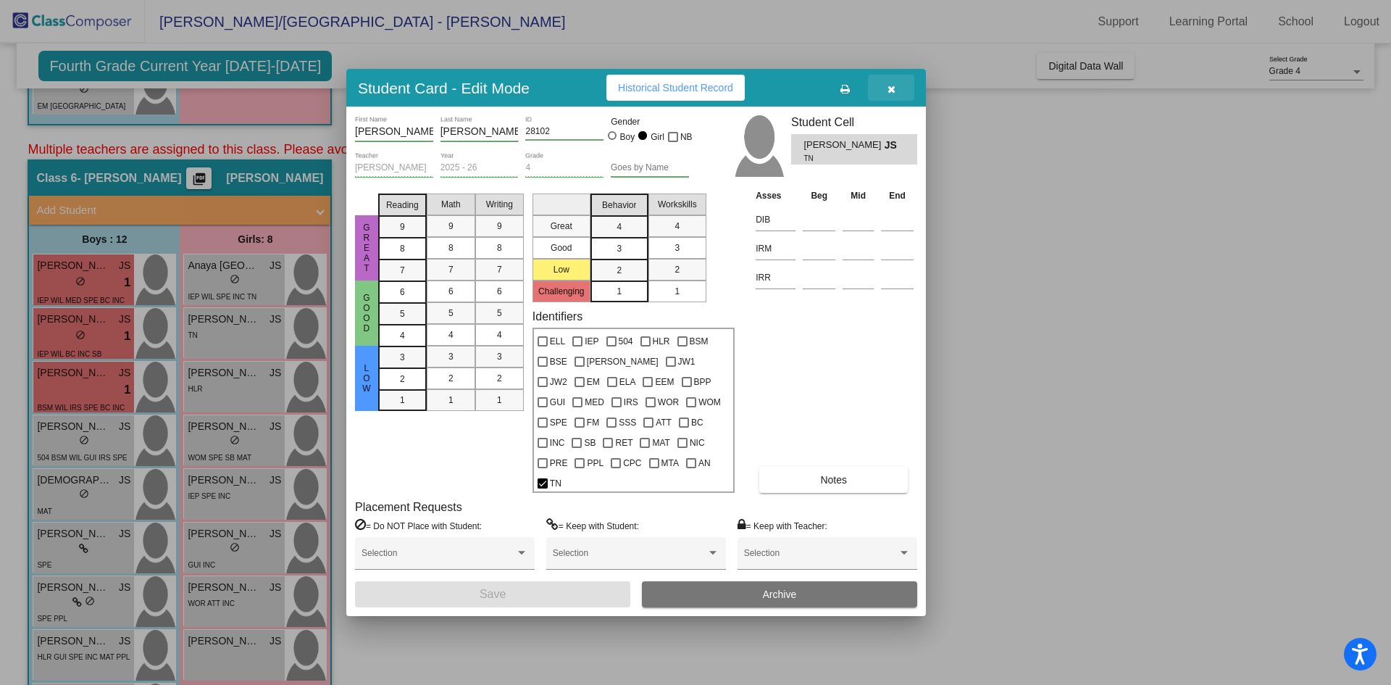
click at [892, 94] on icon "button" at bounding box center [892, 89] width 8 height 10
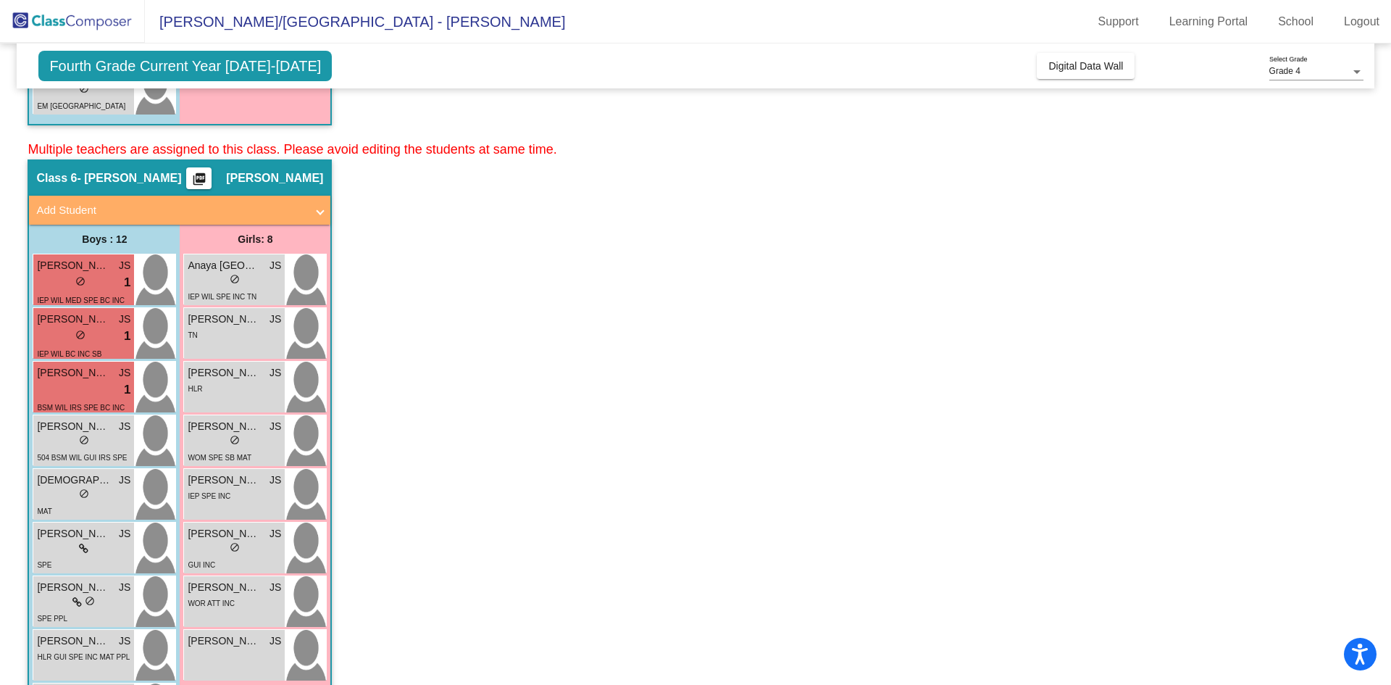
click at [760, 359] on app-classroom "Class 6 - [PERSON_NAME] picture_as_pdf [PERSON_NAME] Add Student First Name Las…" at bounding box center [695, 539] width 1335 height 761
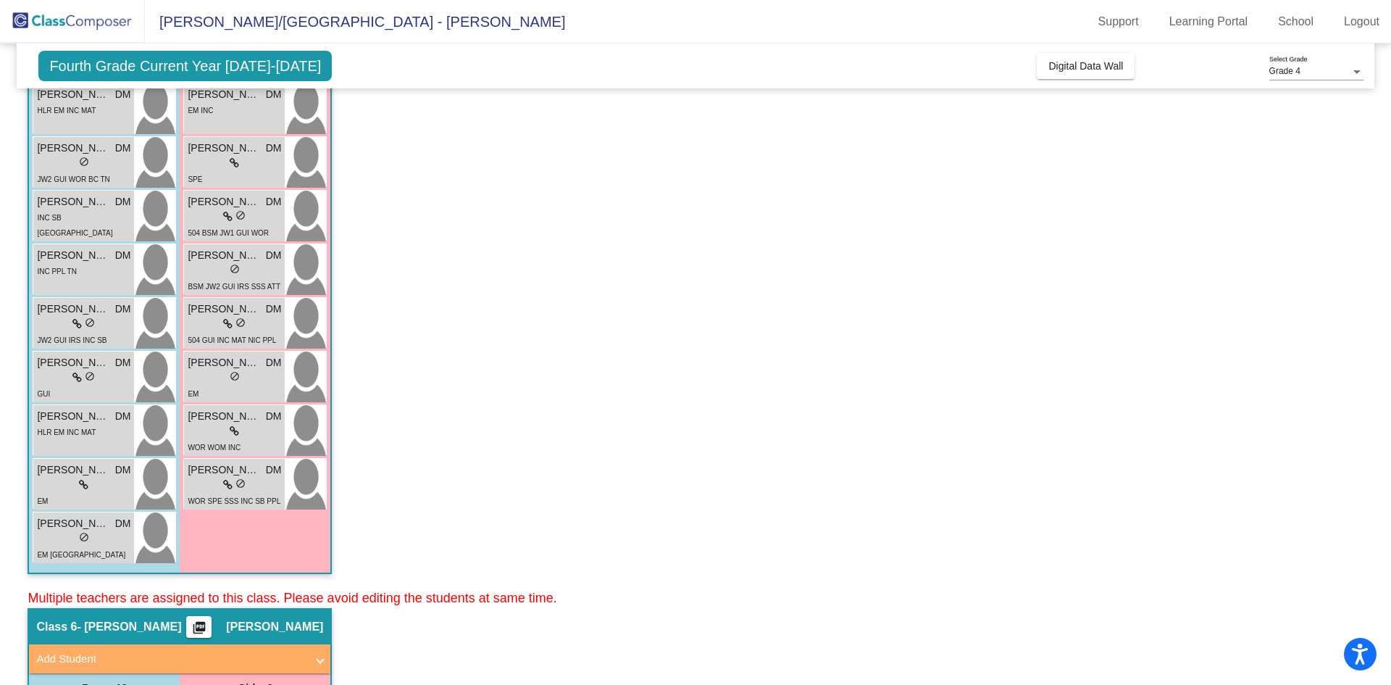
scroll to position [145, 0]
